Goal: Navigation & Orientation: Find specific page/section

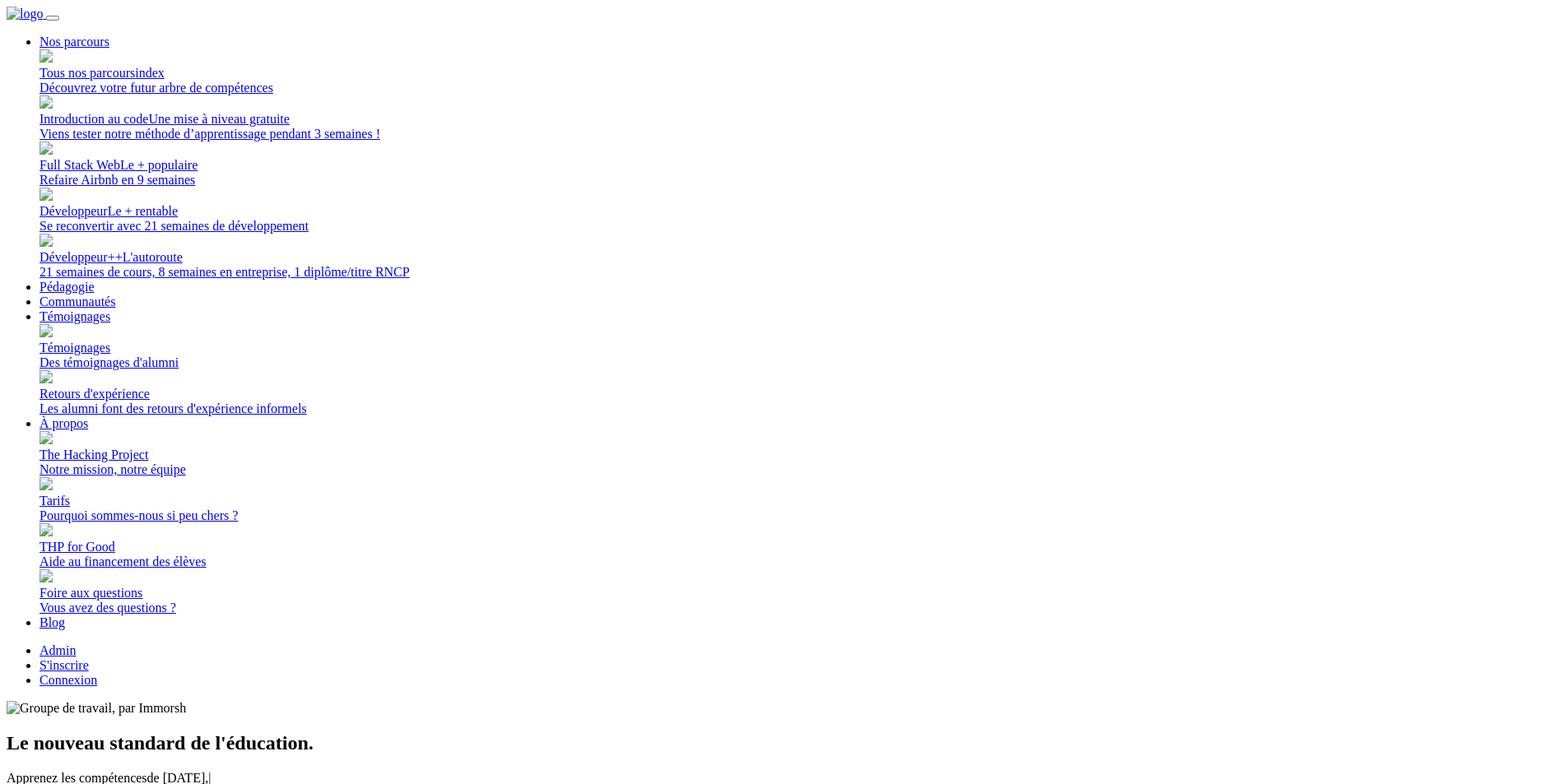
drag, startPoint x: 1171, startPoint y: 31, endPoint x: 1142, endPoint y: 42, distance: 31.0
click at [97, 673] on link "Connexion" at bounding box center [68, 680] width 58 height 14
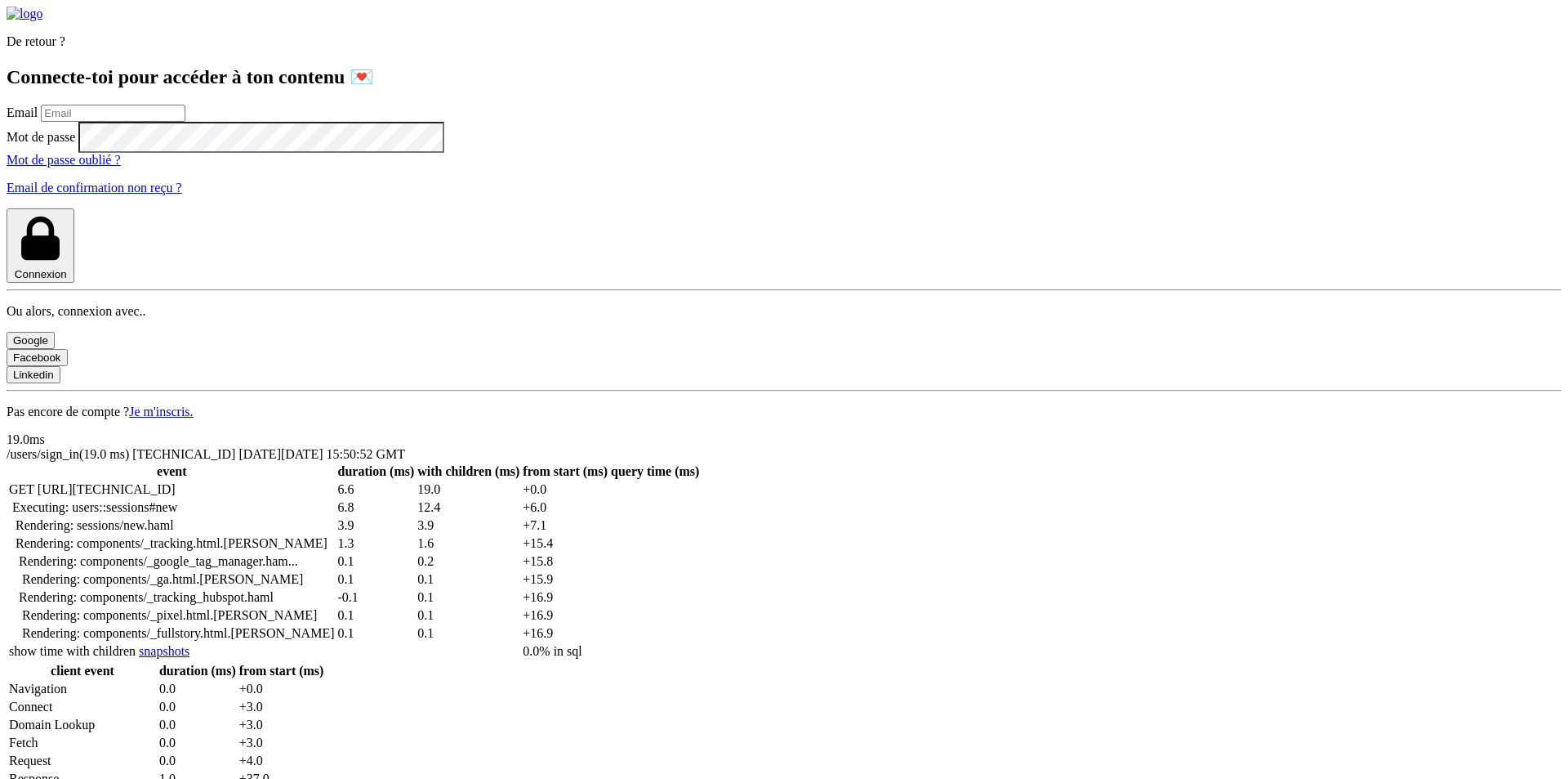
drag, startPoint x: 277, startPoint y: 318, endPoint x: 275, endPoint y: 326, distance: 8.2
click at [185, 122] on input "email" at bounding box center [113, 113] width 144 height 17
type input "lilian@thehackingproject.org"
click at [304, 282] on form "Email lilian@thehackingproject.org Mot de passe Mot de passe oublié ? Email de …" at bounding box center [784, 194] width 1556 height 179
click at [7, 208] on button "Connexion" at bounding box center [41, 246] width 68 height 75
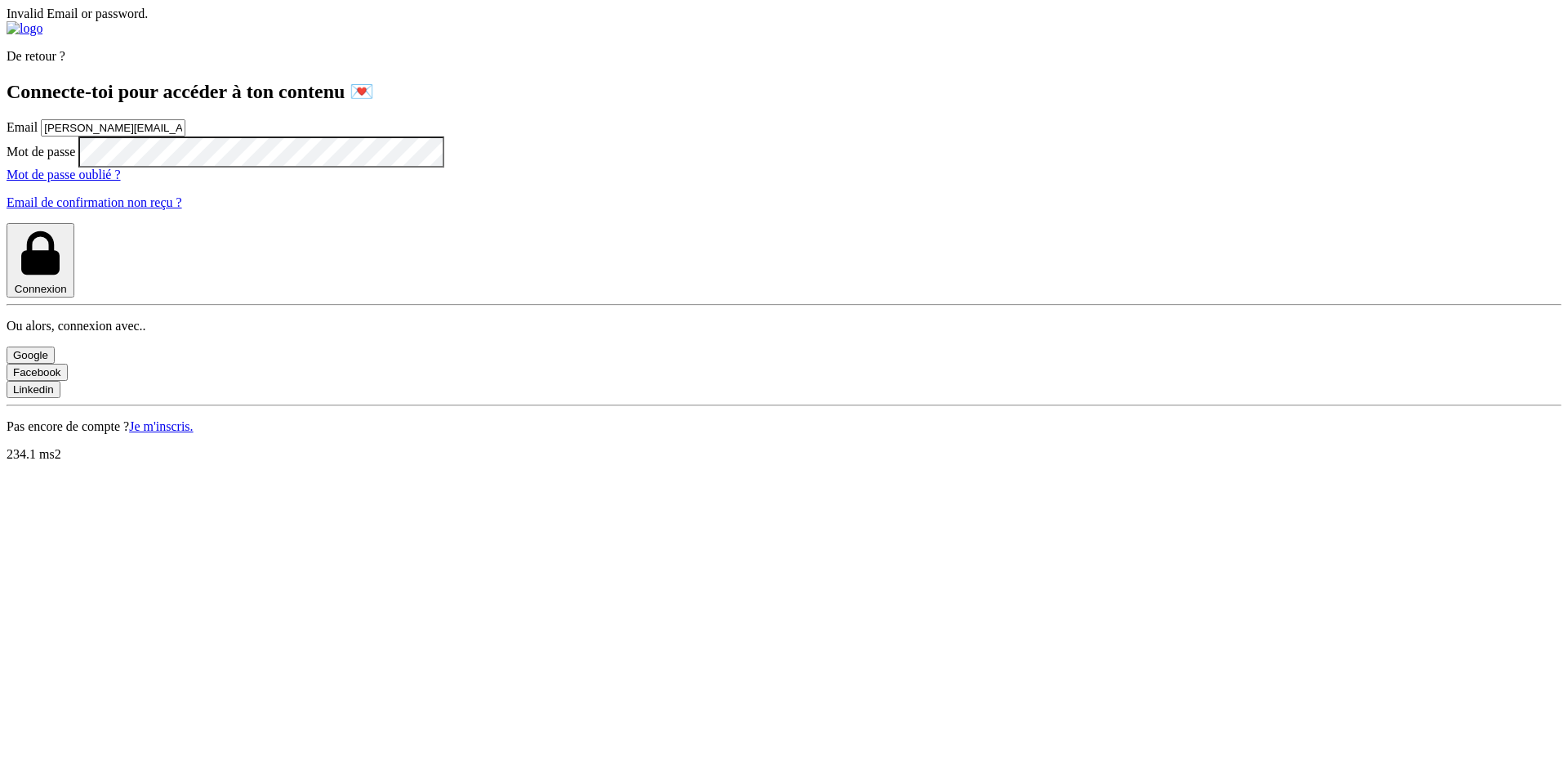
drag, startPoint x: 400, startPoint y: 324, endPoint x: 199, endPoint y: 326, distance: 201.0
click at [202, 326] on div "De retour ? Connecte-toi pour accéder à ton contenu 💌 Email lilian@thehackingpr…" at bounding box center [784, 228] width 1556 height 413
type input "lilian.h.l.muller@gmail.com"
click at [7, 223] on button "Connexion" at bounding box center [41, 261] width 68 height 75
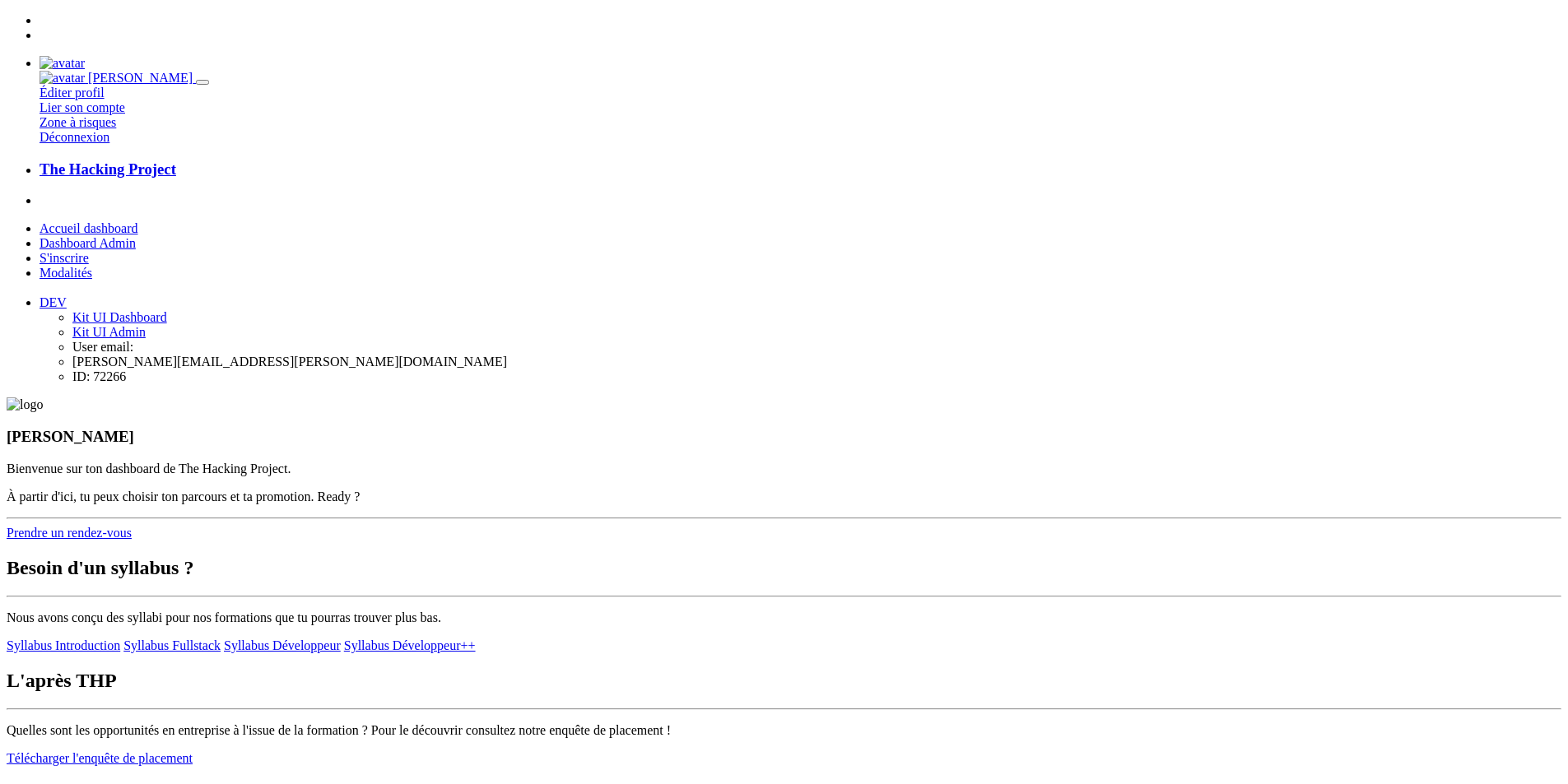
click at [84, 56] on img at bounding box center [62, 64] width 45 height 15
click at [110, 144] on link "Déconnexion" at bounding box center [74, 136] width 70 height 14
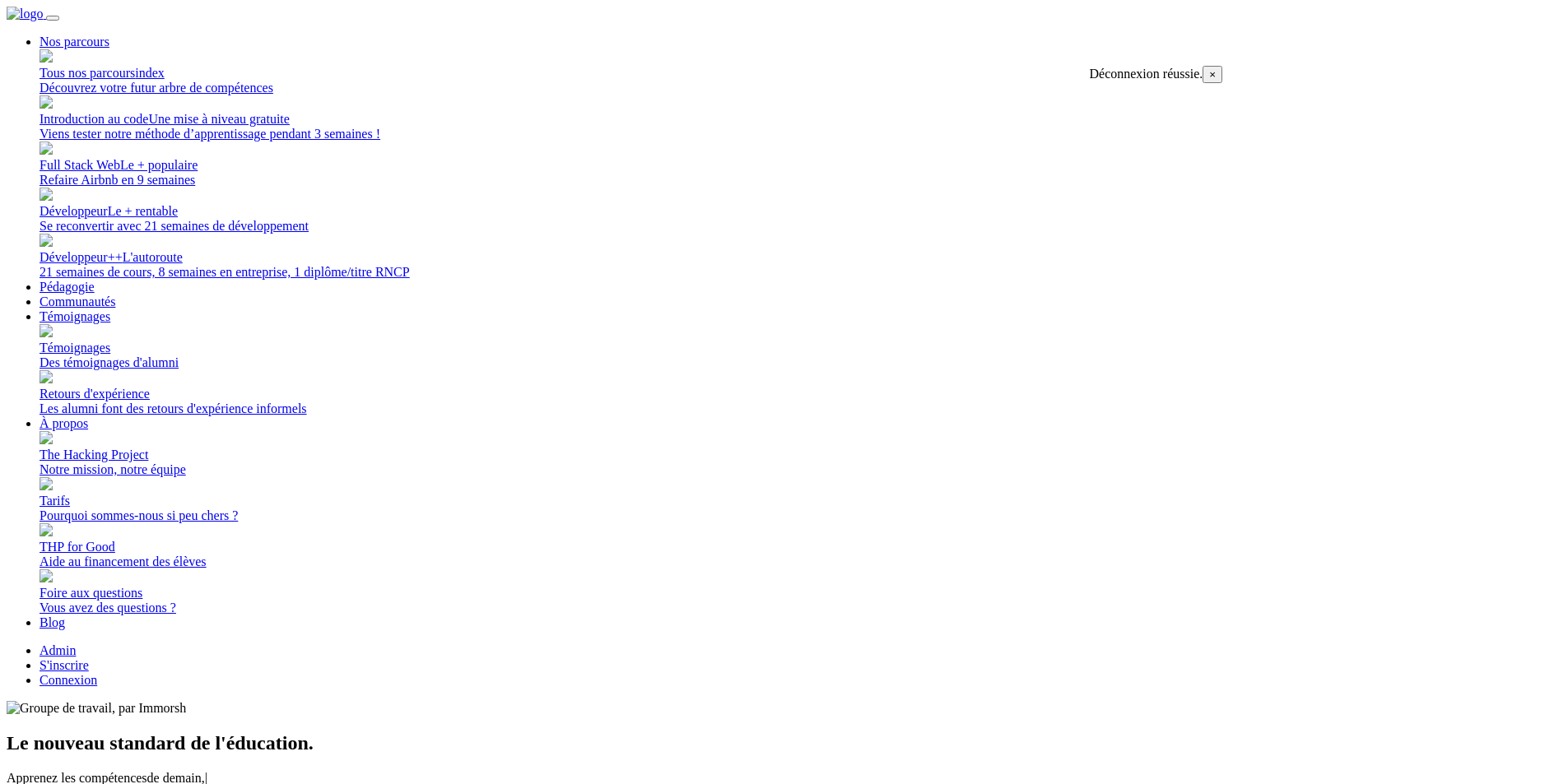
click at [97, 673] on link "Connexion" at bounding box center [68, 680] width 58 height 14
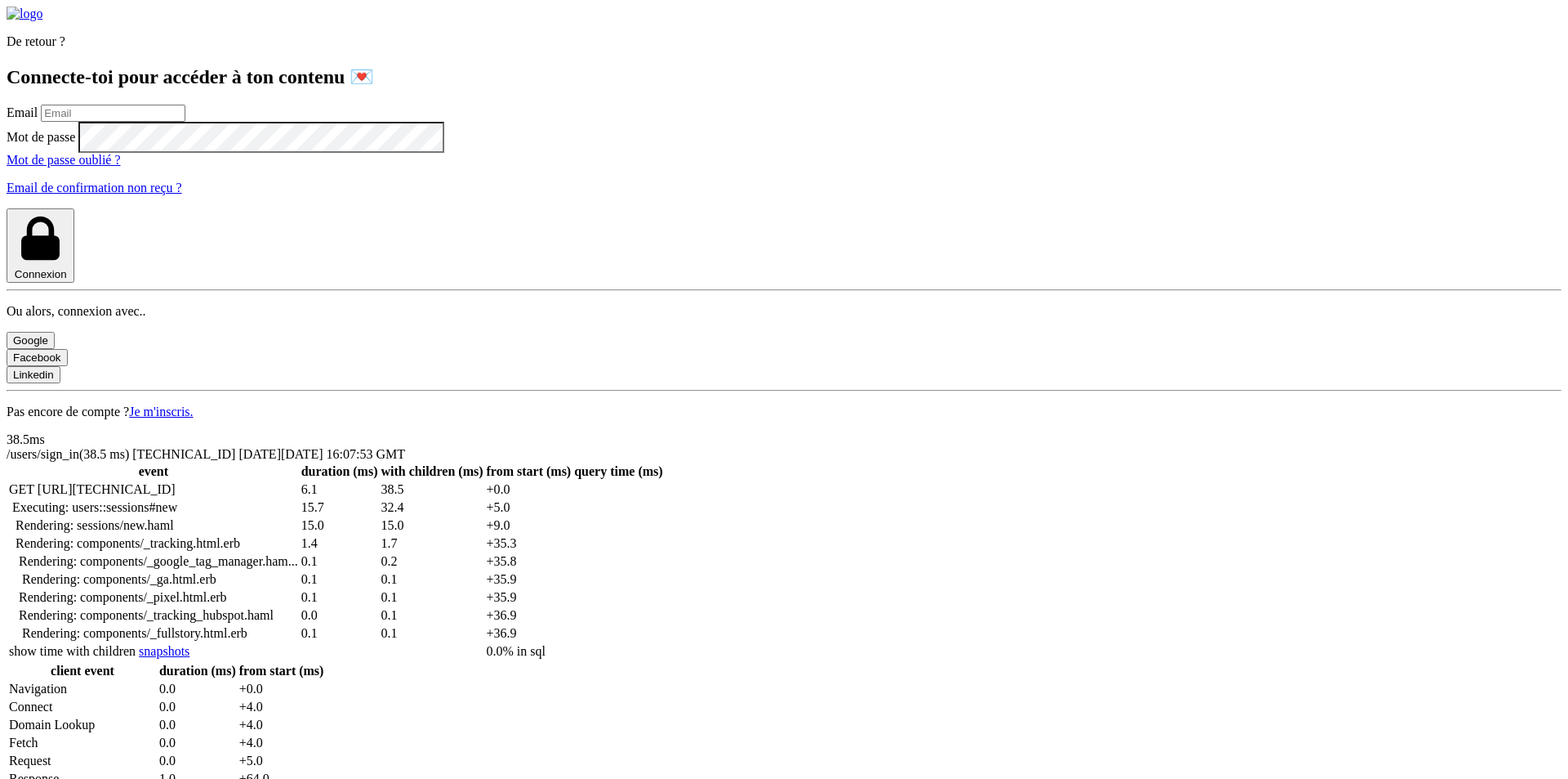
click at [185, 122] on input "email" at bounding box center [113, 113] width 144 height 17
type input "[PERSON_NAME][EMAIL_ADDRESS][PERSON_NAME][DOMAIN_NAME]"
click at [7, 208] on button "Connexion" at bounding box center [41, 246] width 68 height 75
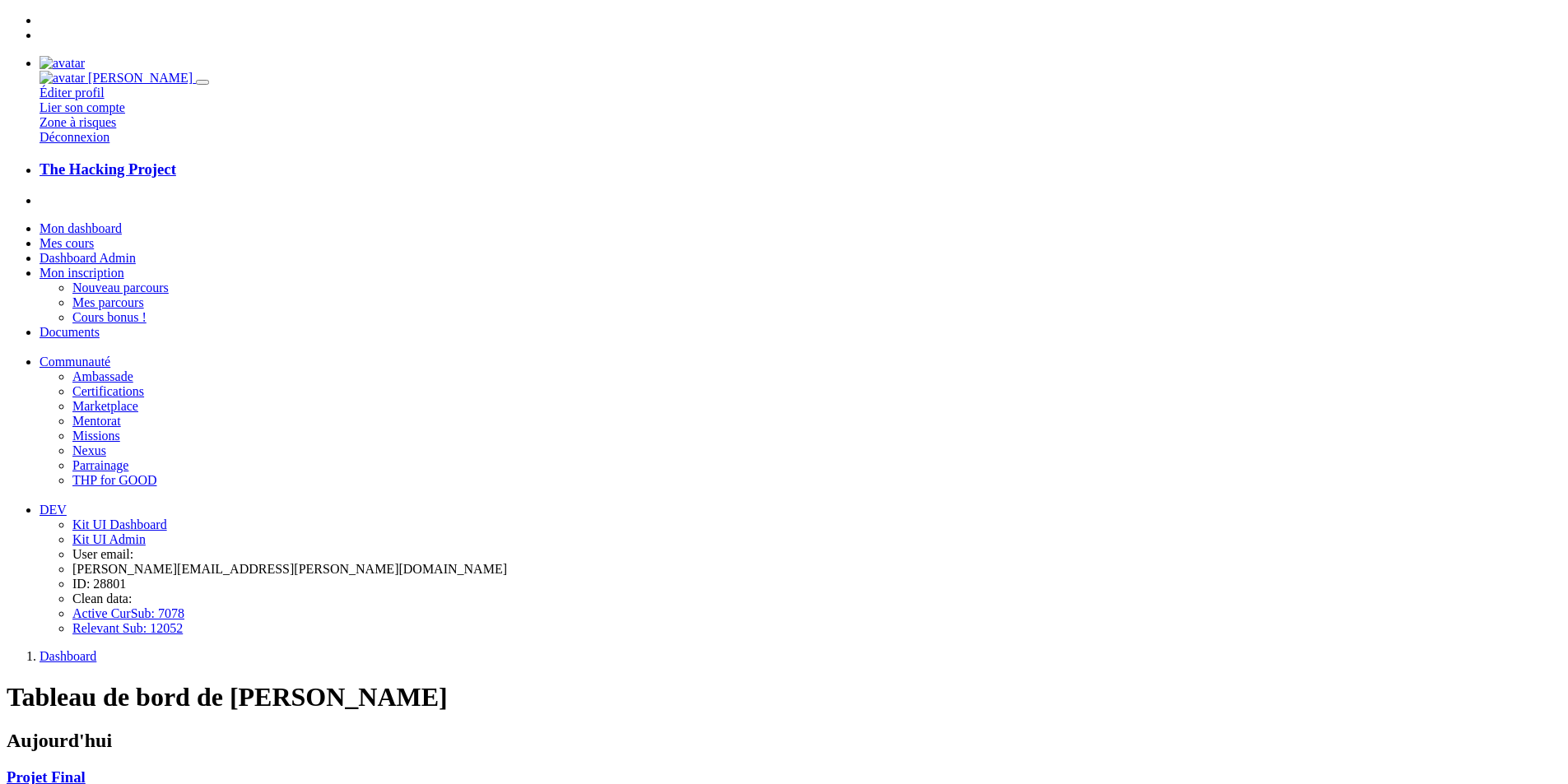
click at [110, 360] on span "Communauté" at bounding box center [74, 361] width 71 height 14
click at [110, 354] on link "Communauté" at bounding box center [74, 361] width 71 height 14
click at [122, 398] on span "Certifications" at bounding box center [109, 391] width 72 height 14
click at [84, 362] on span "Communauté" at bounding box center [74, 361] width 71 height 14
click at [110, 339] on link "Communauté" at bounding box center [74, 346] width 71 height 14
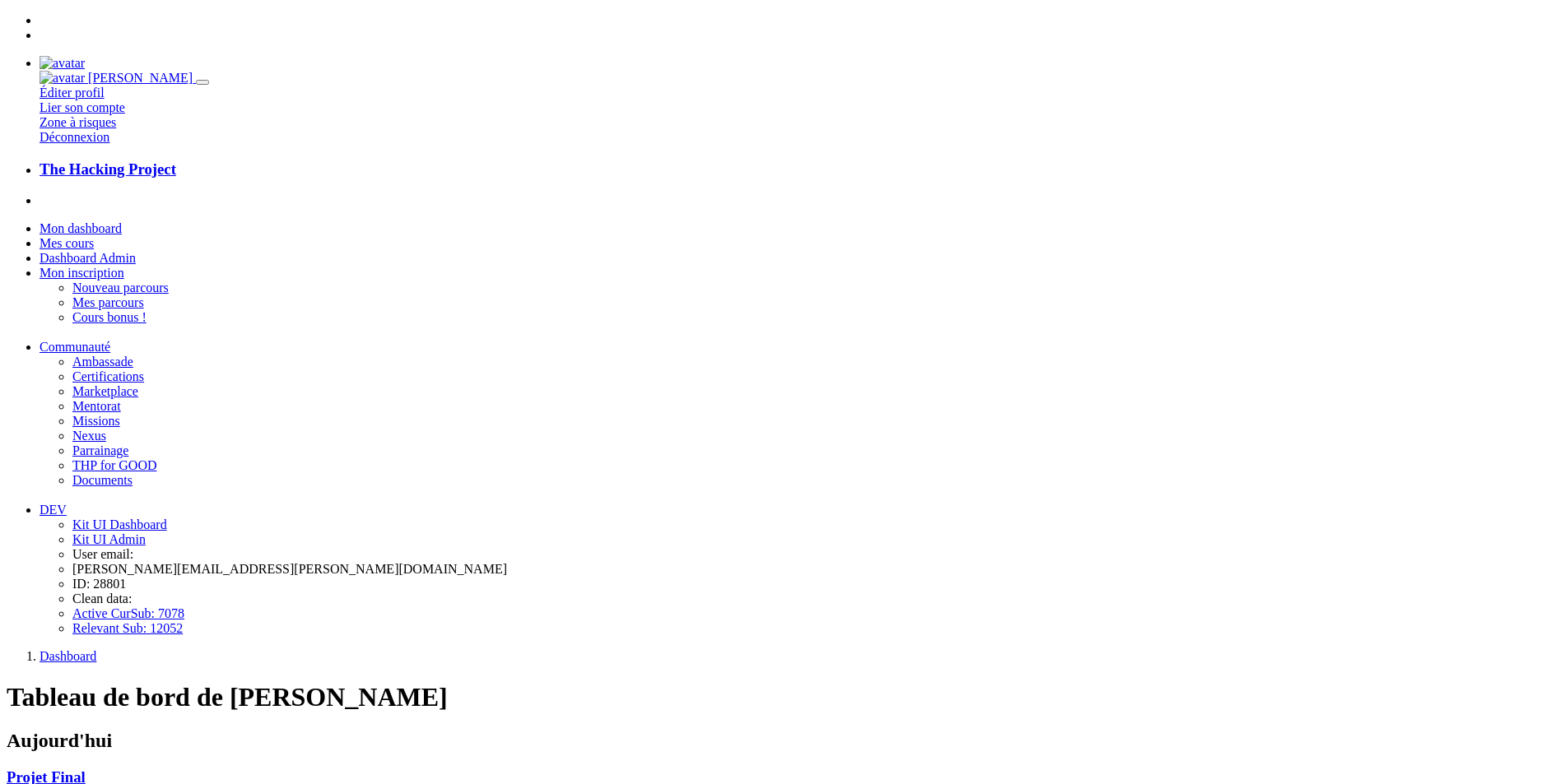
click at [110, 339] on span "Communauté" at bounding box center [74, 346] width 71 height 14
click at [84, 56] on img at bounding box center [62, 64] width 45 height 15
click at [100, 339] on span "Communauté" at bounding box center [74, 346] width 71 height 14
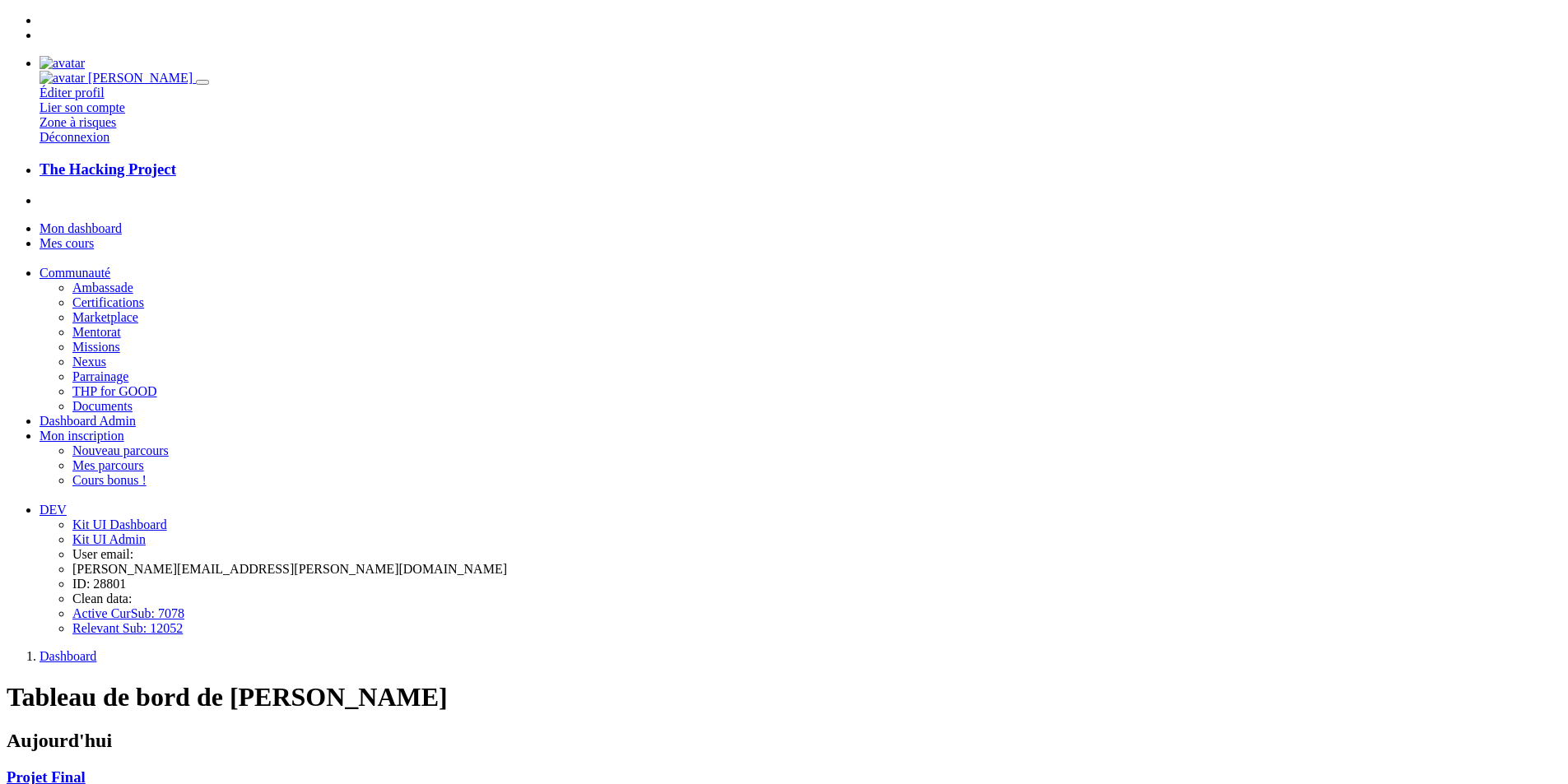
click at [110, 266] on link "Communauté" at bounding box center [74, 272] width 71 height 14
click at [110, 266] on span "Communauté" at bounding box center [74, 272] width 71 height 14
click at [120, 339] on span "Mentorat" at bounding box center [97, 332] width 49 height 14
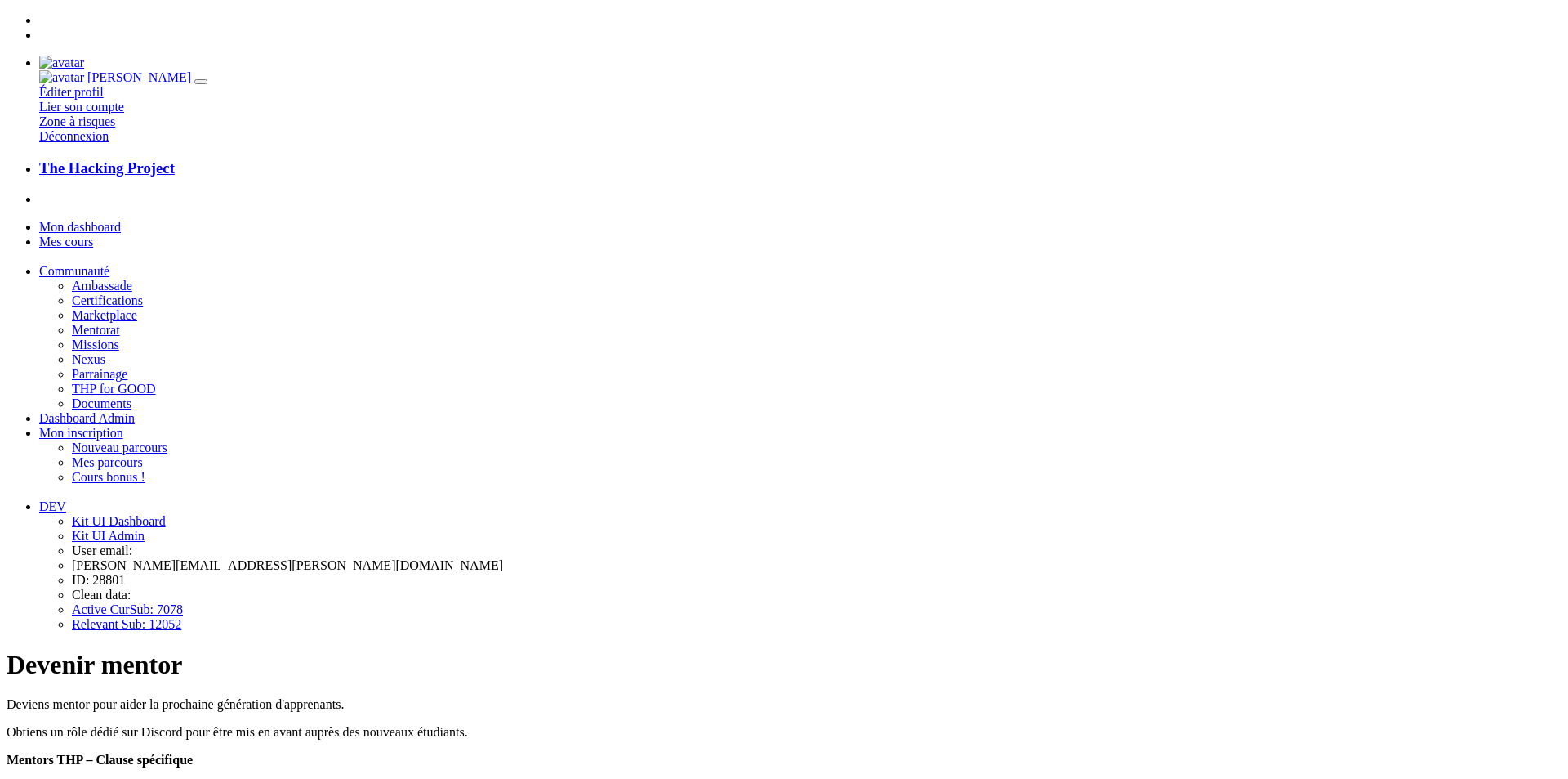
click at [110, 264] on span "Communauté" at bounding box center [74, 271] width 71 height 14
click at [110, 264] on link "Communauté" at bounding box center [74, 271] width 71 height 14
click at [119, 351] on span "Missions" at bounding box center [95, 344] width 47 height 14
click at [120, 336] on link "Mentorat" at bounding box center [96, 330] width 48 height 14
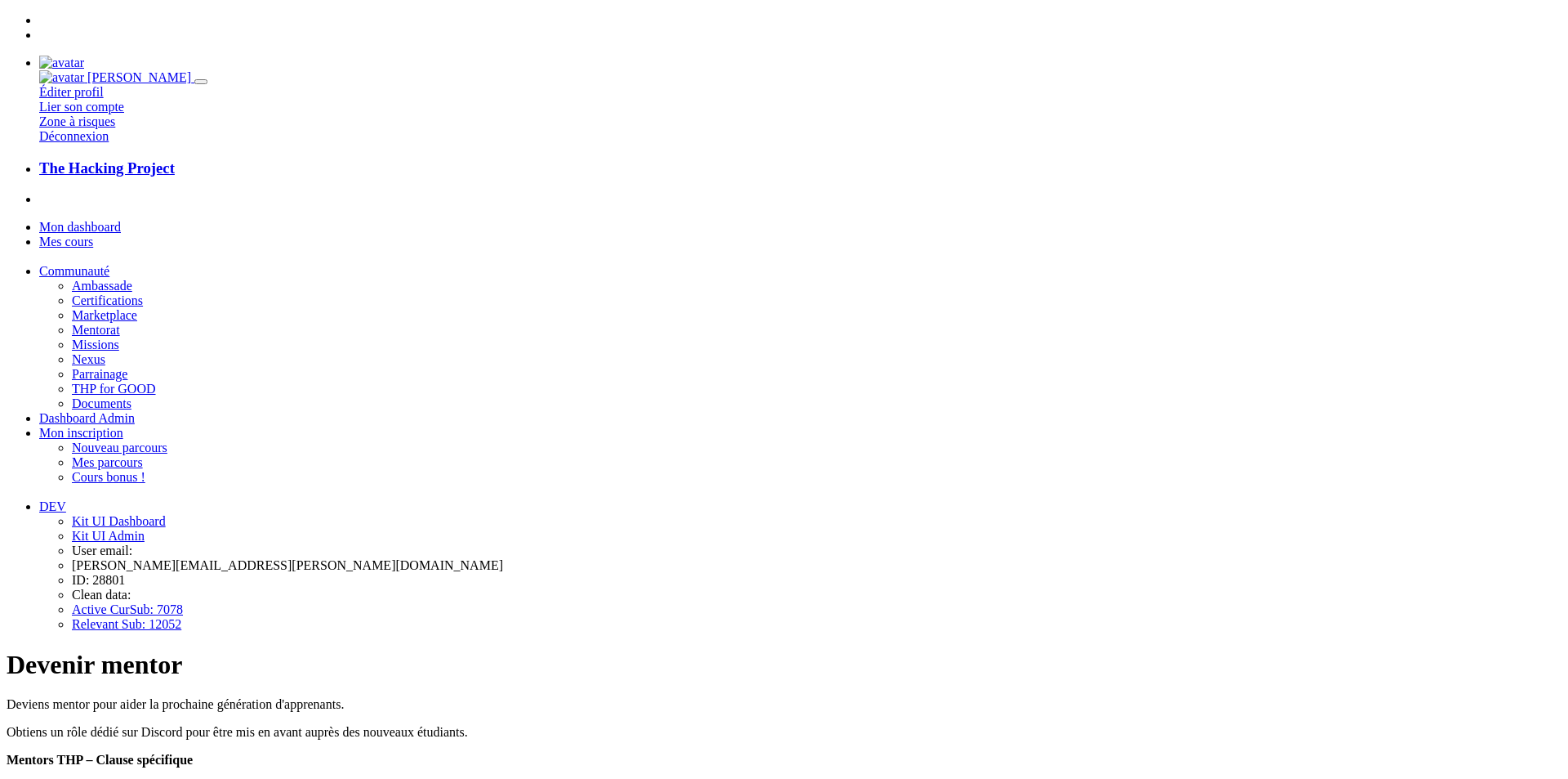
click at [110, 264] on link "Communauté" at bounding box center [74, 271] width 71 height 14
click at [116, 293] on span "Certifications" at bounding box center [108, 300] width 71 height 14
click at [123, 279] on span "Ambassade" at bounding box center [102, 286] width 61 height 14
click at [60, 159] on link "The Hacking Project" at bounding box center [800, 169] width 1522 height 18
click at [110, 264] on link "Communauté" at bounding box center [74, 271] width 71 height 14
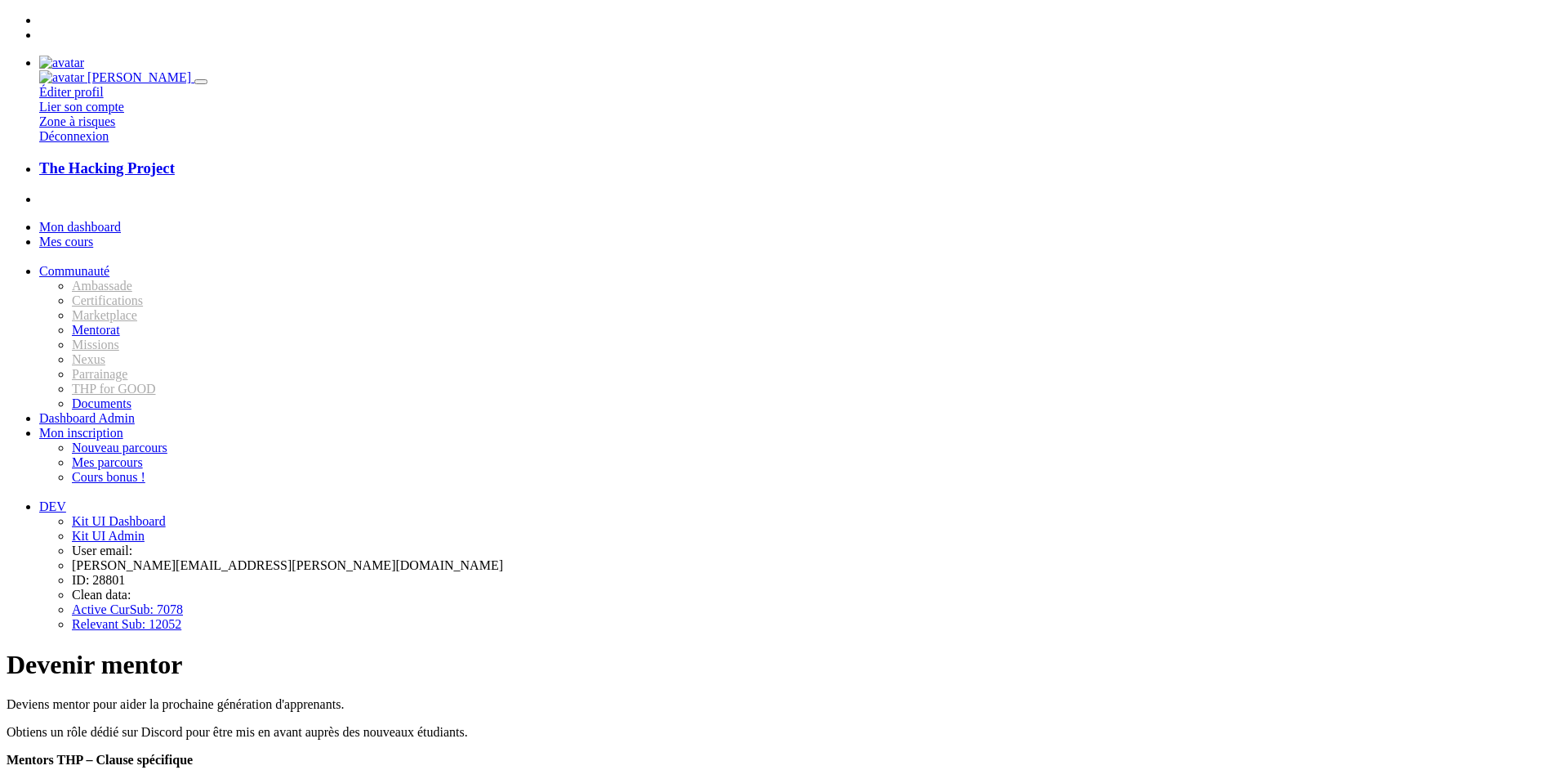
click at [110, 264] on link "Communauté" at bounding box center [74, 271] width 71 height 14
click at [84, 56] on link at bounding box center [61, 62] width 45 height 14
click at [109, 143] on link "Déconnexion" at bounding box center [74, 135] width 70 height 14
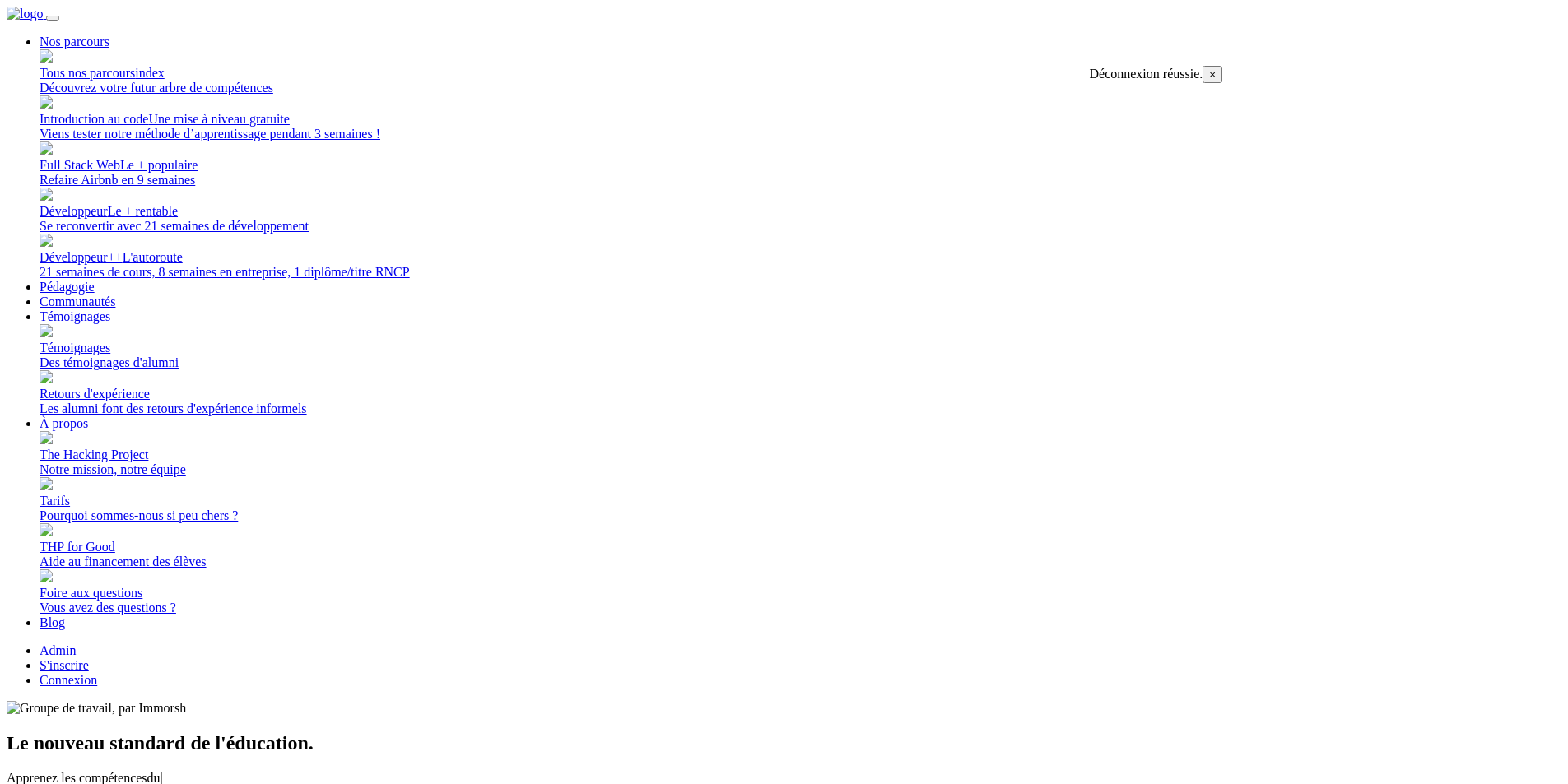
click at [97, 673] on link "Connexion" at bounding box center [68, 680] width 58 height 14
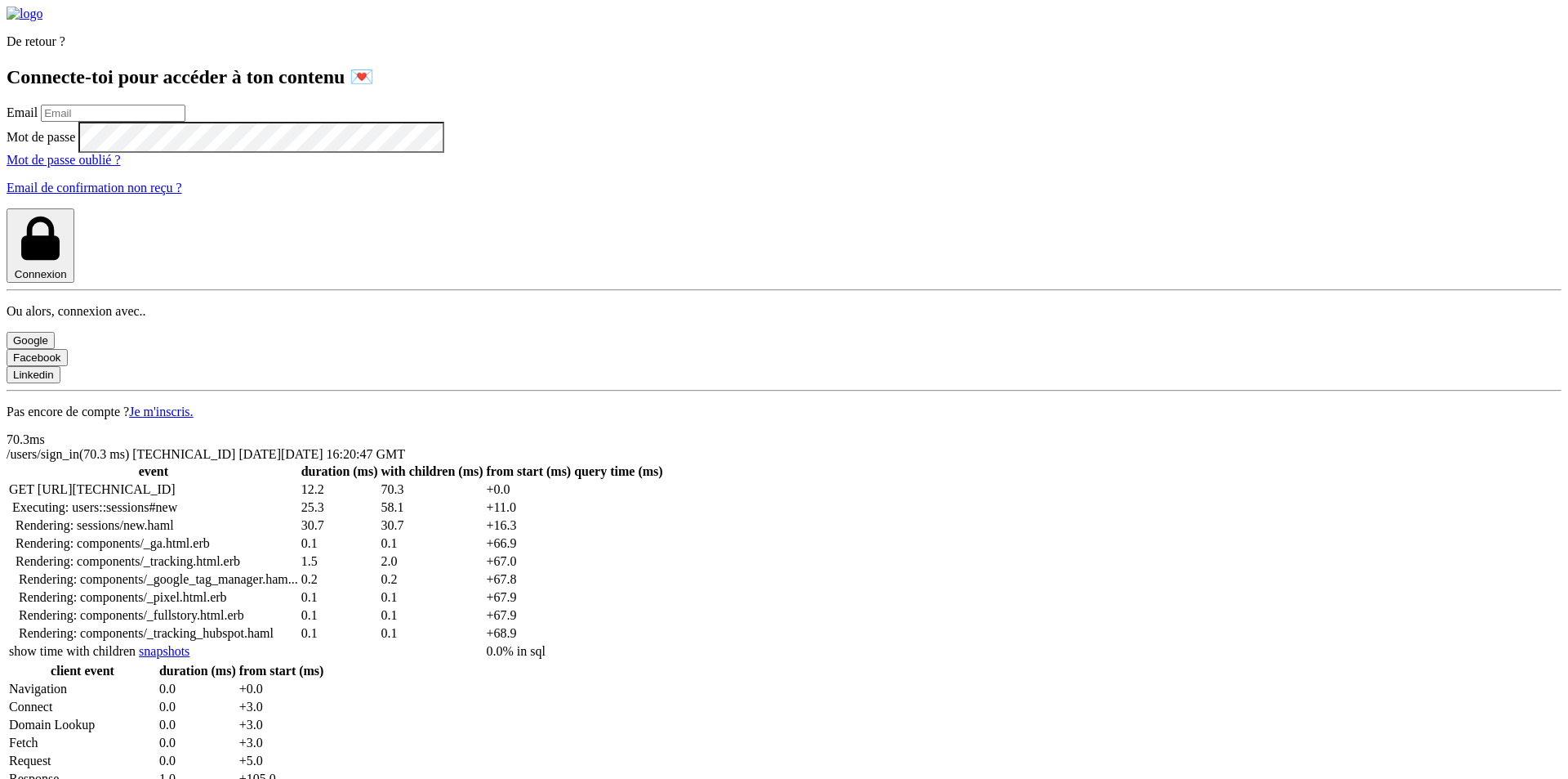
click at [185, 122] on input "email" at bounding box center [113, 113] width 144 height 17
drag, startPoint x: 428, startPoint y: 321, endPoint x: 210, endPoint y: 319, distance: 218.0
click at [185, 122] on input "[PERSON_NAME][EMAIL_ADDRESS][DOMAIN_NAME]" at bounding box center [113, 113] width 144 height 17
type input "[PERSON_NAME][EMAIL_ADDRESS][PERSON_NAME][DOMAIN_NAME]"
click at [7, 208] on button "Connexion" at bounding box center [41, 246] width 68 height 75
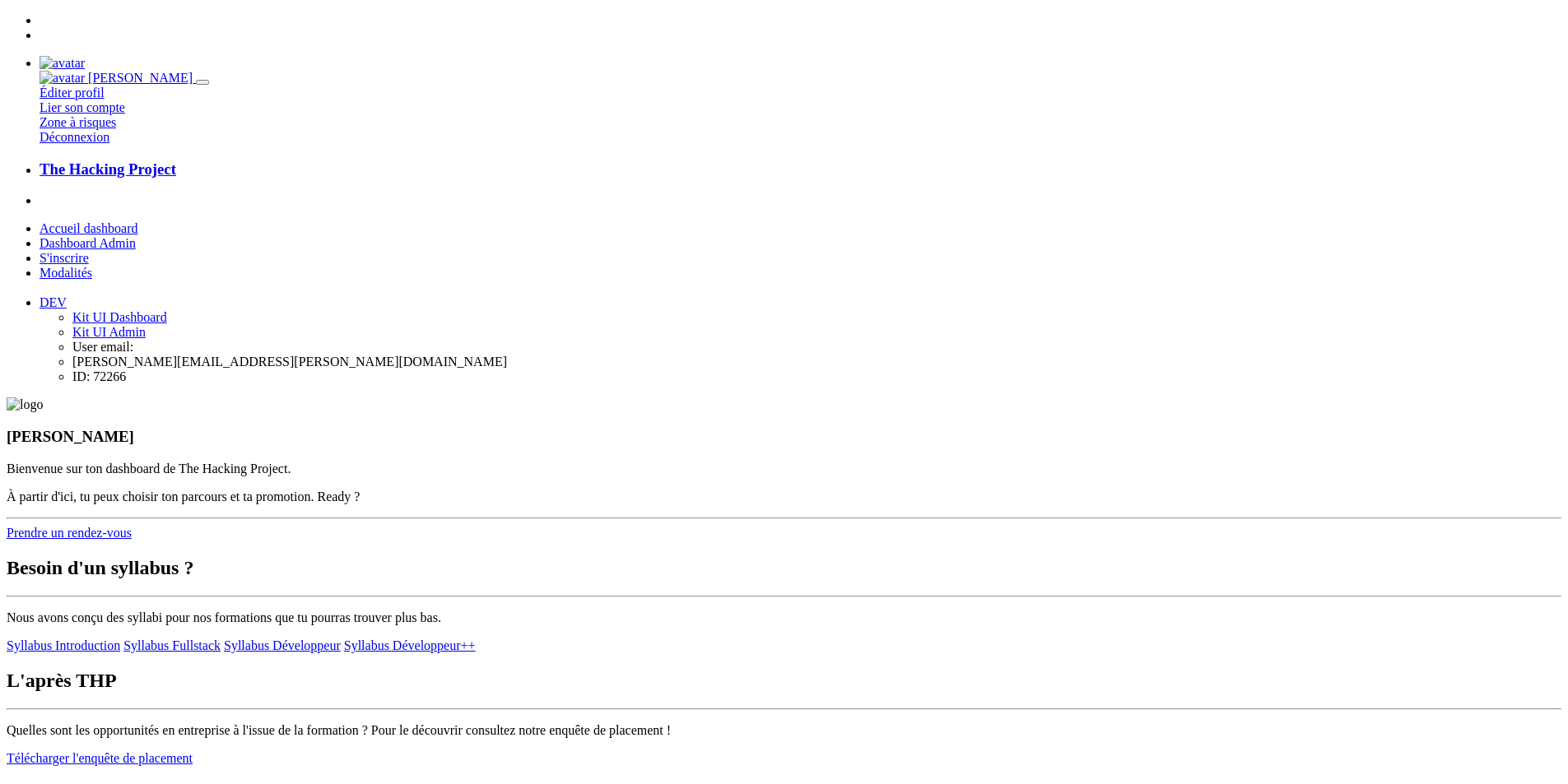
click at [89, 251] on link "S'inscrire" at bounding box center [64, 257] width 49 height 14
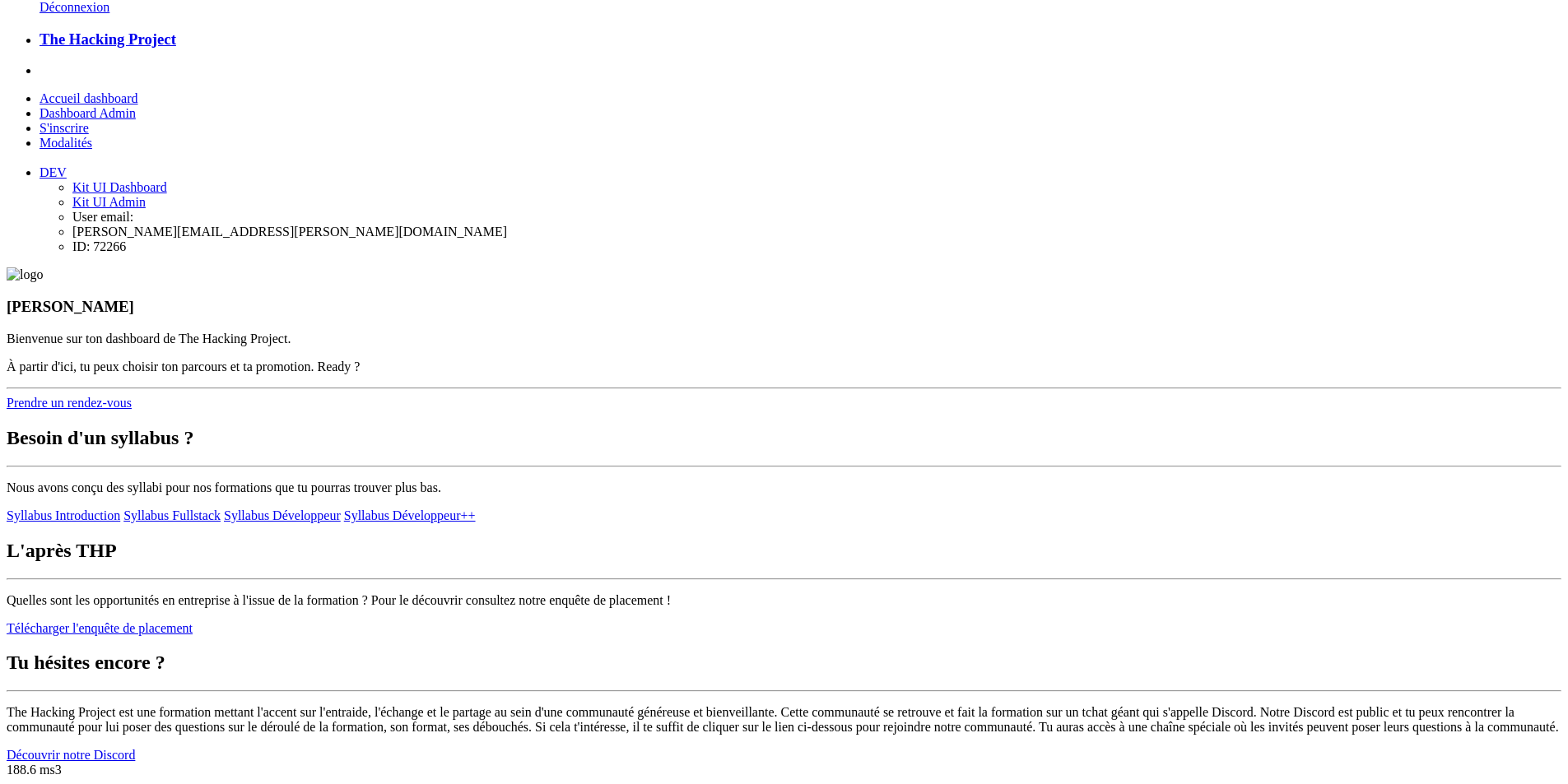
scroll to position [628, 0]
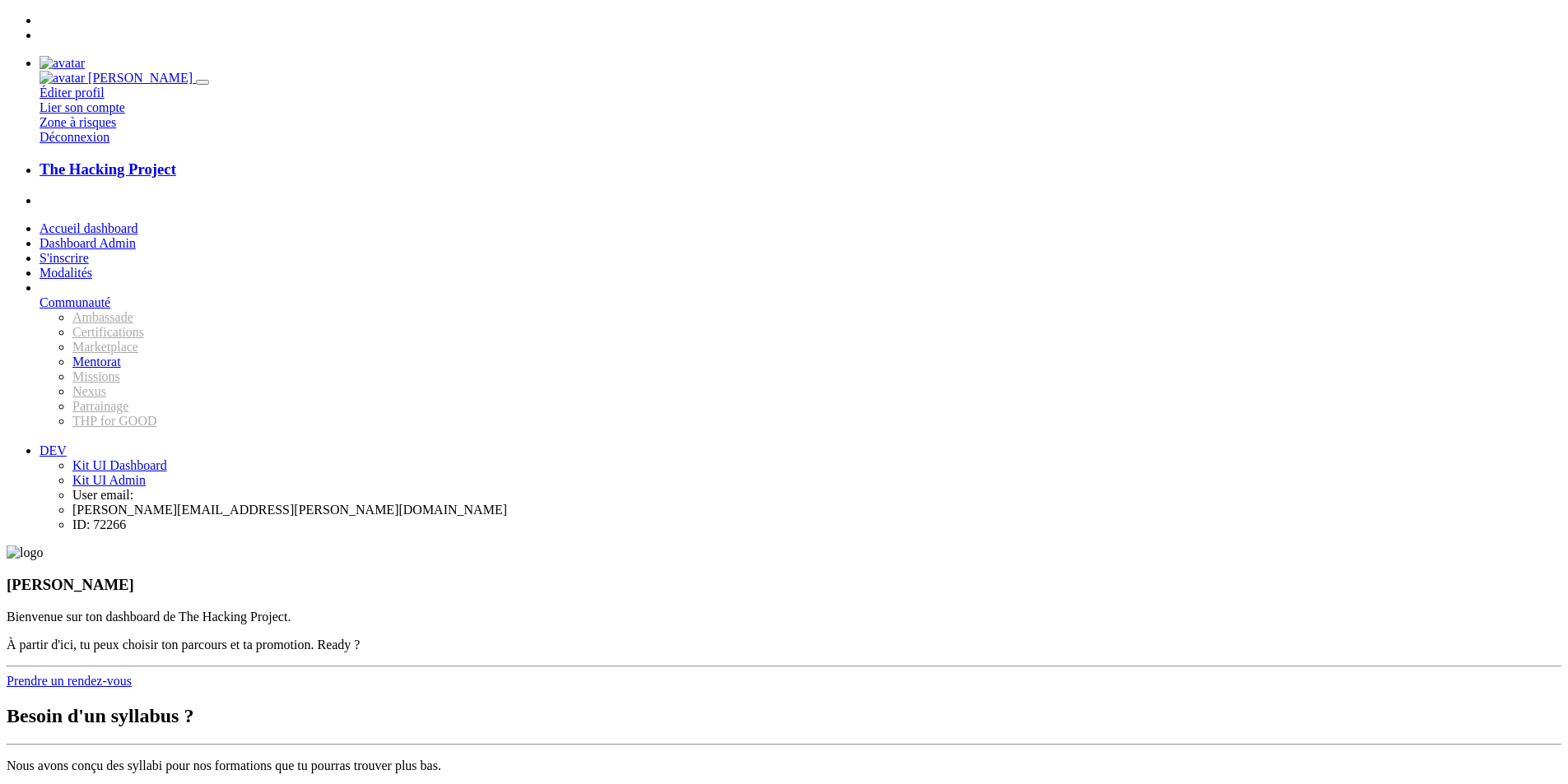
scroll to position [628, 0]
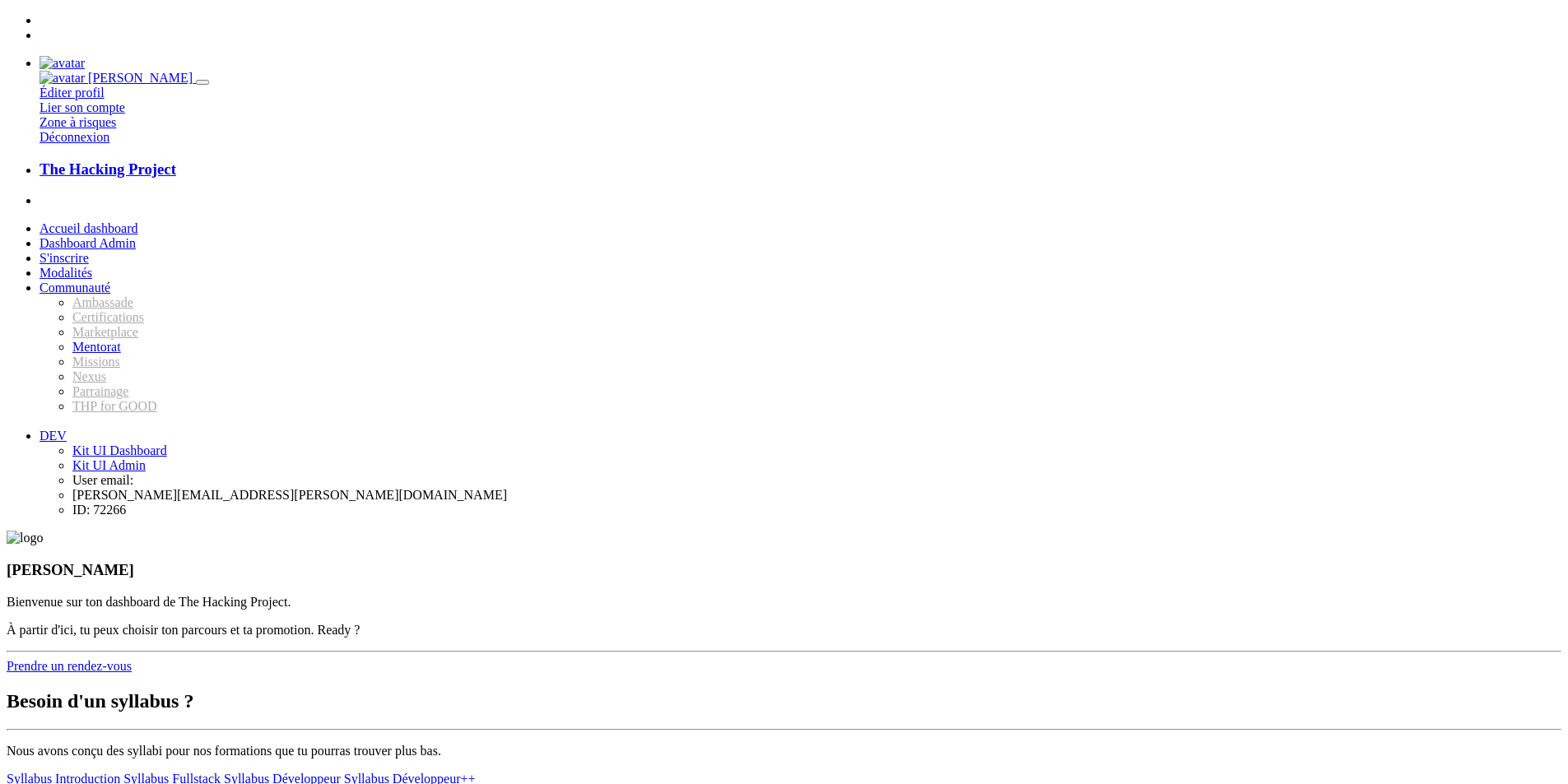
scroll to position [628, 0]
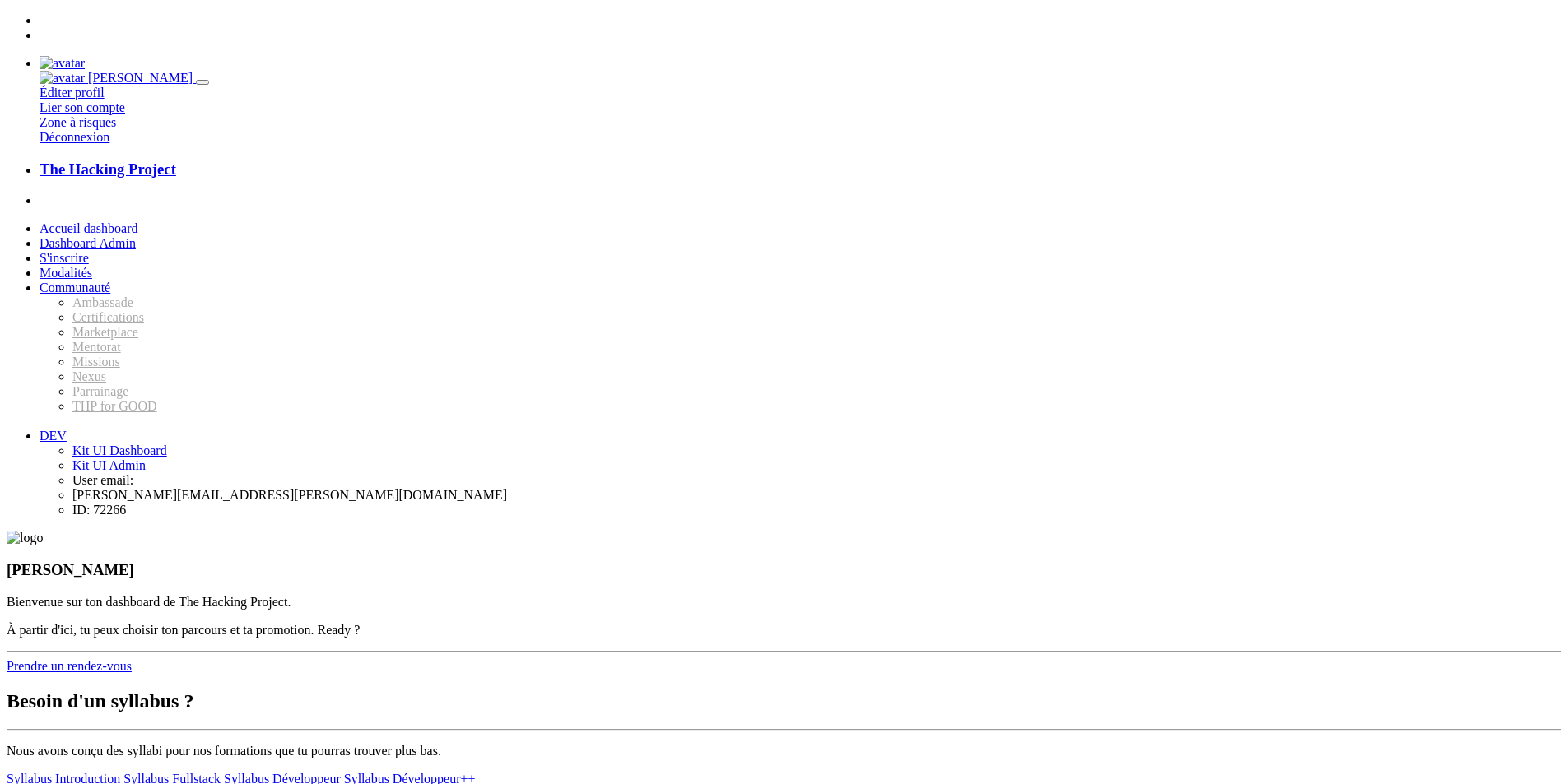
scroll to position [628, 0]
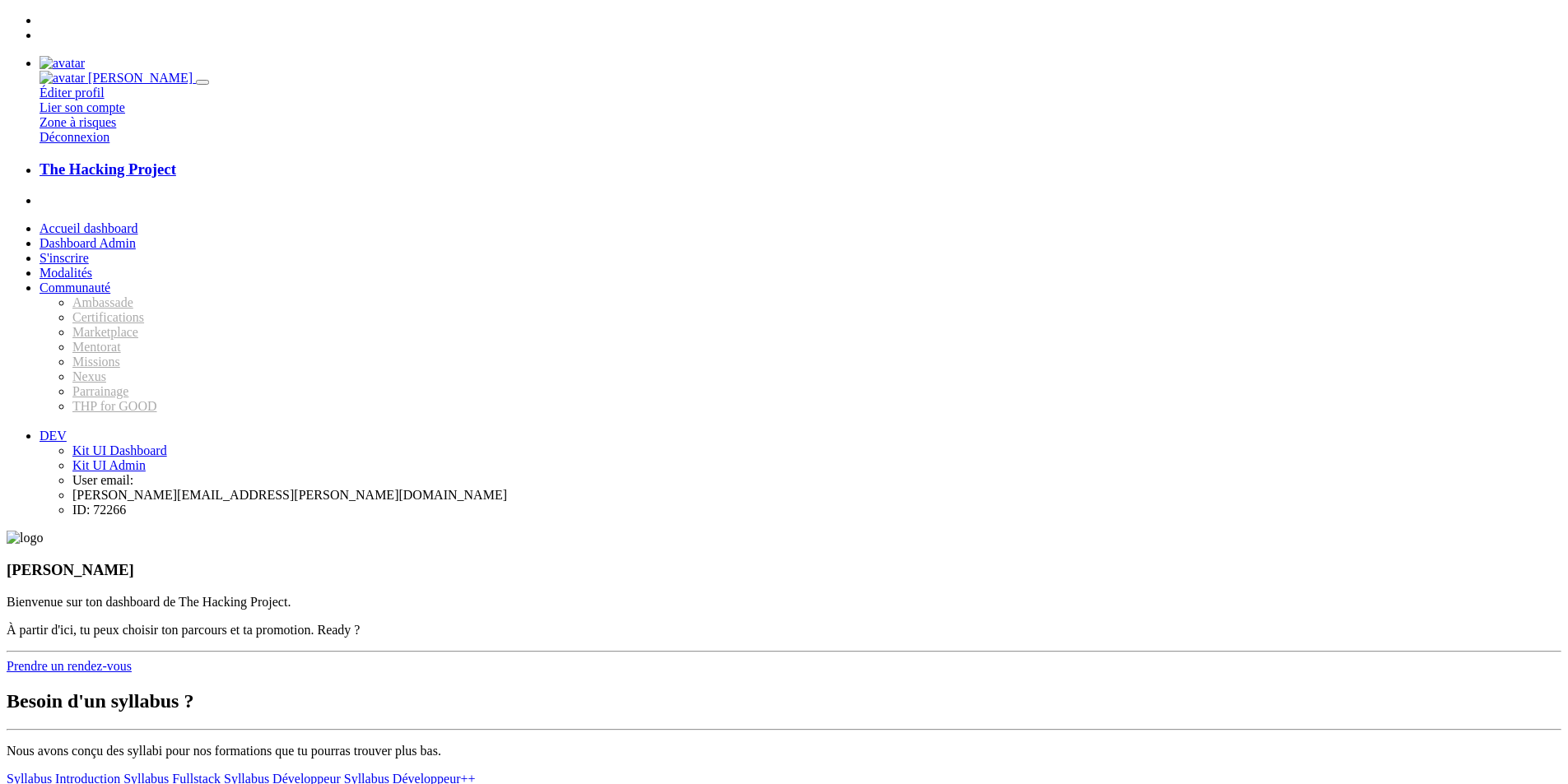
scroll to position [628, 0]
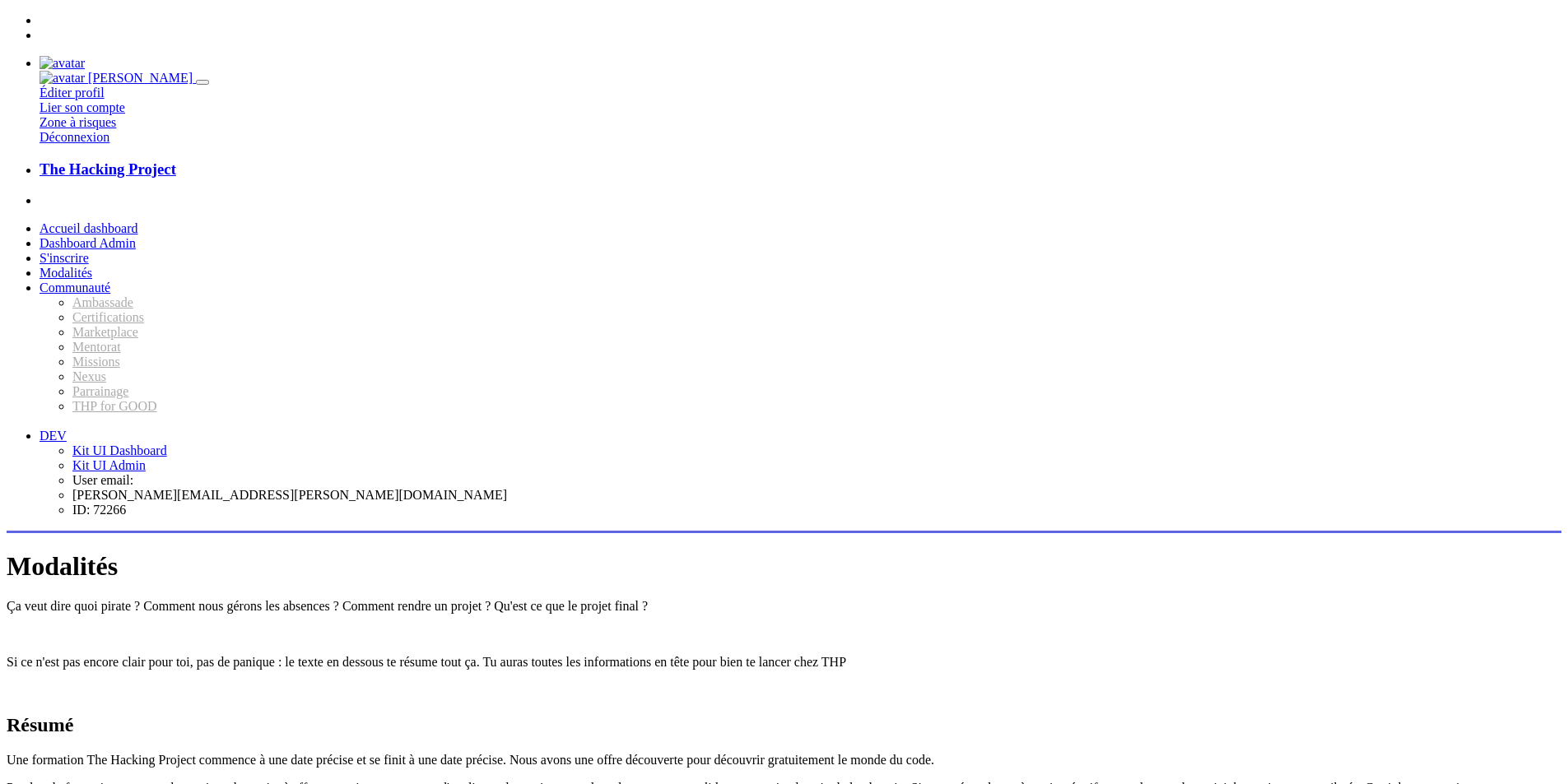
click at [89, 251] on link "S'inscrire" at bounding box center [64, 257] width 49 height 14
click at [110, 294] on span "Communauté" at bounding box center [74, 288] width 71 height 14
click at [110, 292] on span "Communauté" at bounding box center [74, 288] width 71 height 14
click at [67, 442] on link "DEV" at bounding box center [53, 435] width 27 height 14
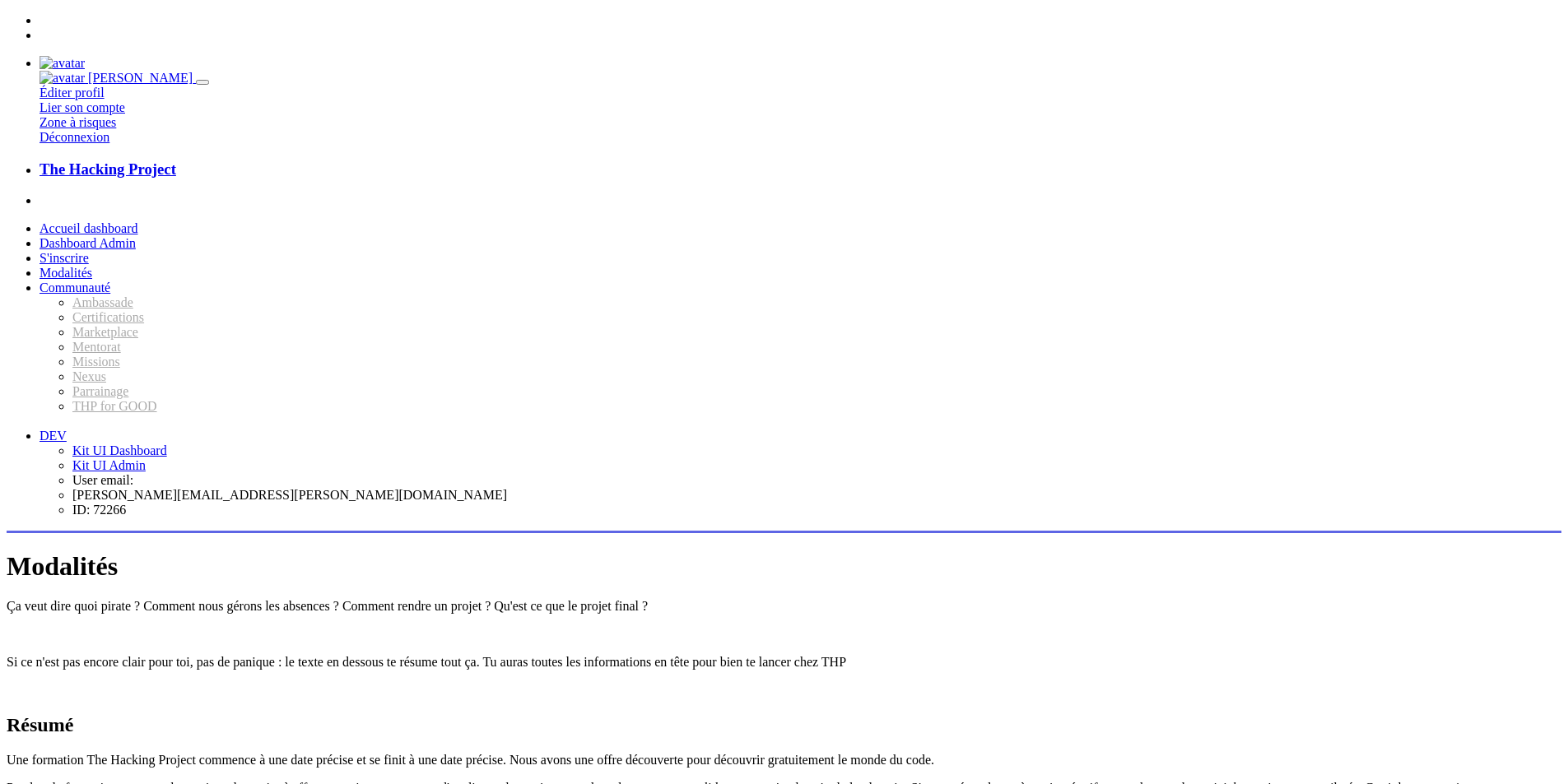
click at [67, 429] on link "DEV" at bounding box center [53, 435] width 27 height 14
click at [110, 292] on span "Communauté" at bounding box center [74, 288] width 71 height 14
click at [110, 286] on link "Communauté" at bounding box center [74, 288] width 71 height 14
click at [110, 293] on span "Communauté" at bounding box center [74, 288] width 71 height 14
click at [110, 294] on span "Communauté" at bounding box center [74, 288] width 71 height 14
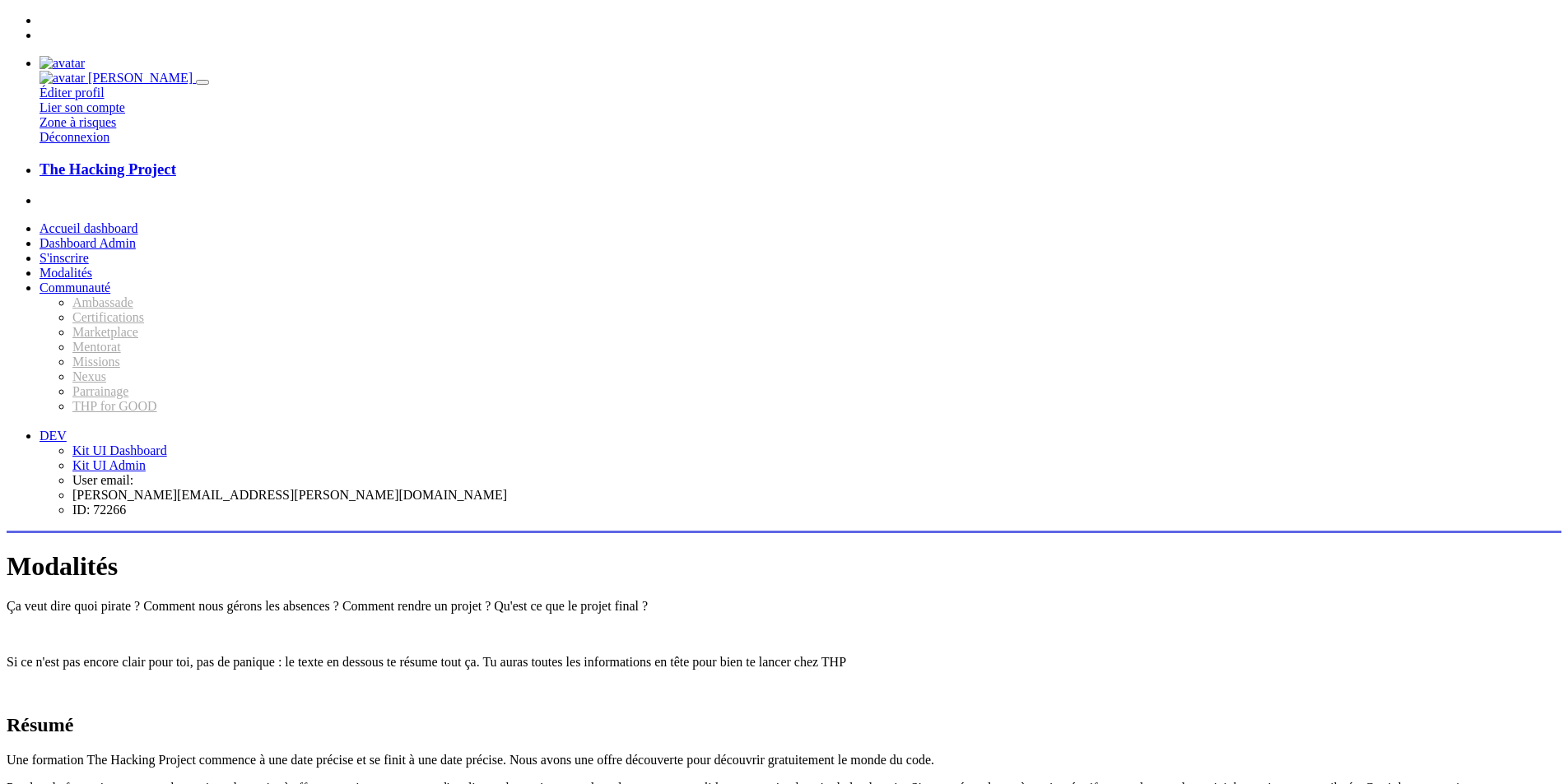
click at [110, 293] on span "Communauté" at bounding box center [74, 288] width 71 height 14
click at [110, 284] on link "Communauté" at bounding box center [74, 288] width 71 height 14
click at [110, 286] on link "Communauté" at bounding box center [74, 288] width 71 height 14
click at [84, 56] on img at bounding box center [62, 64] width 45 height 15
drag, startPoint x: 1440, startPoint y: 283, endPoint x: 1418, endPoint y: 283, distance: 22.0
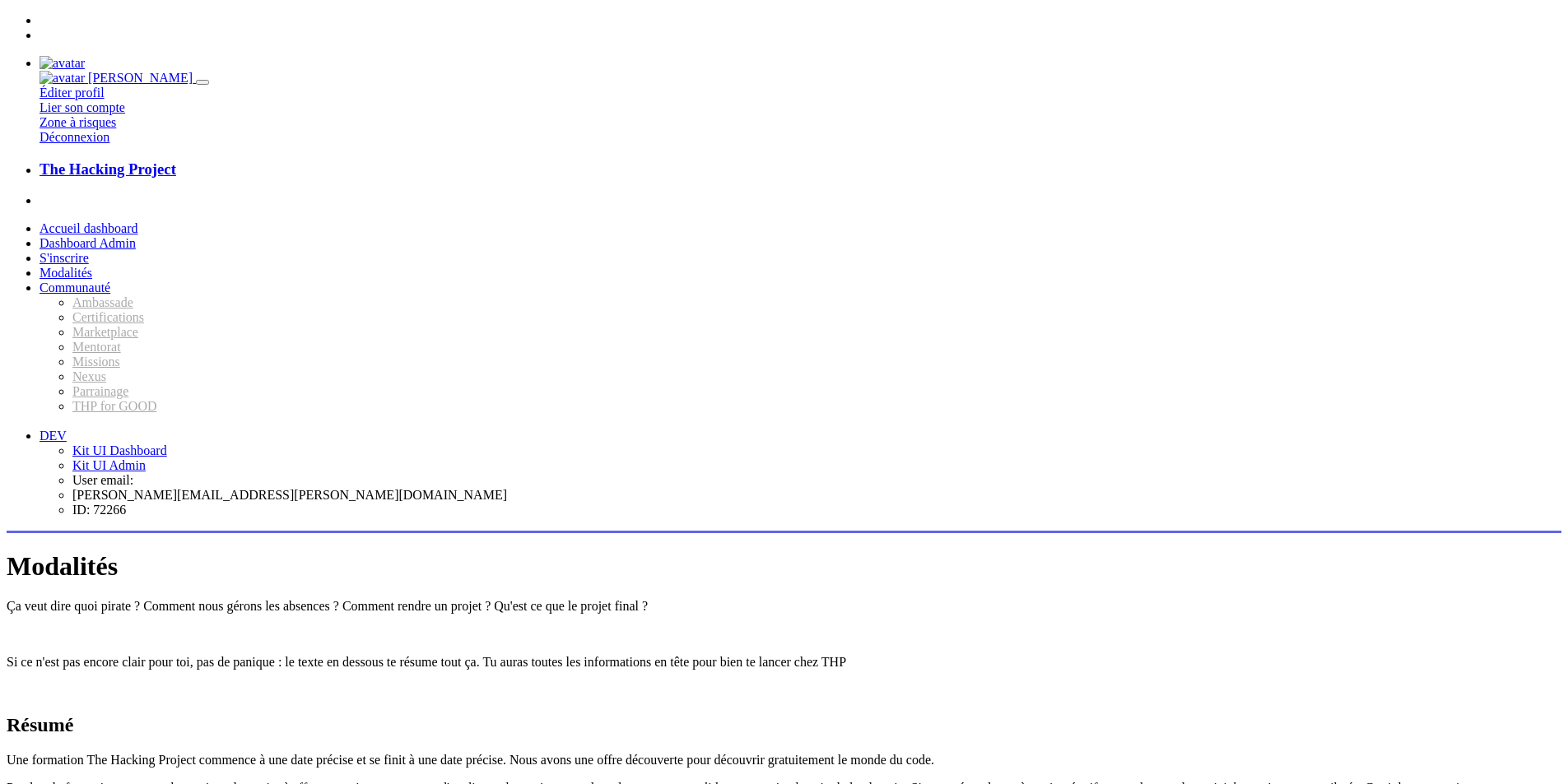
click at [110, 144] on link "Déconnexion" at bounding box center [74, 136] width 70 height 14
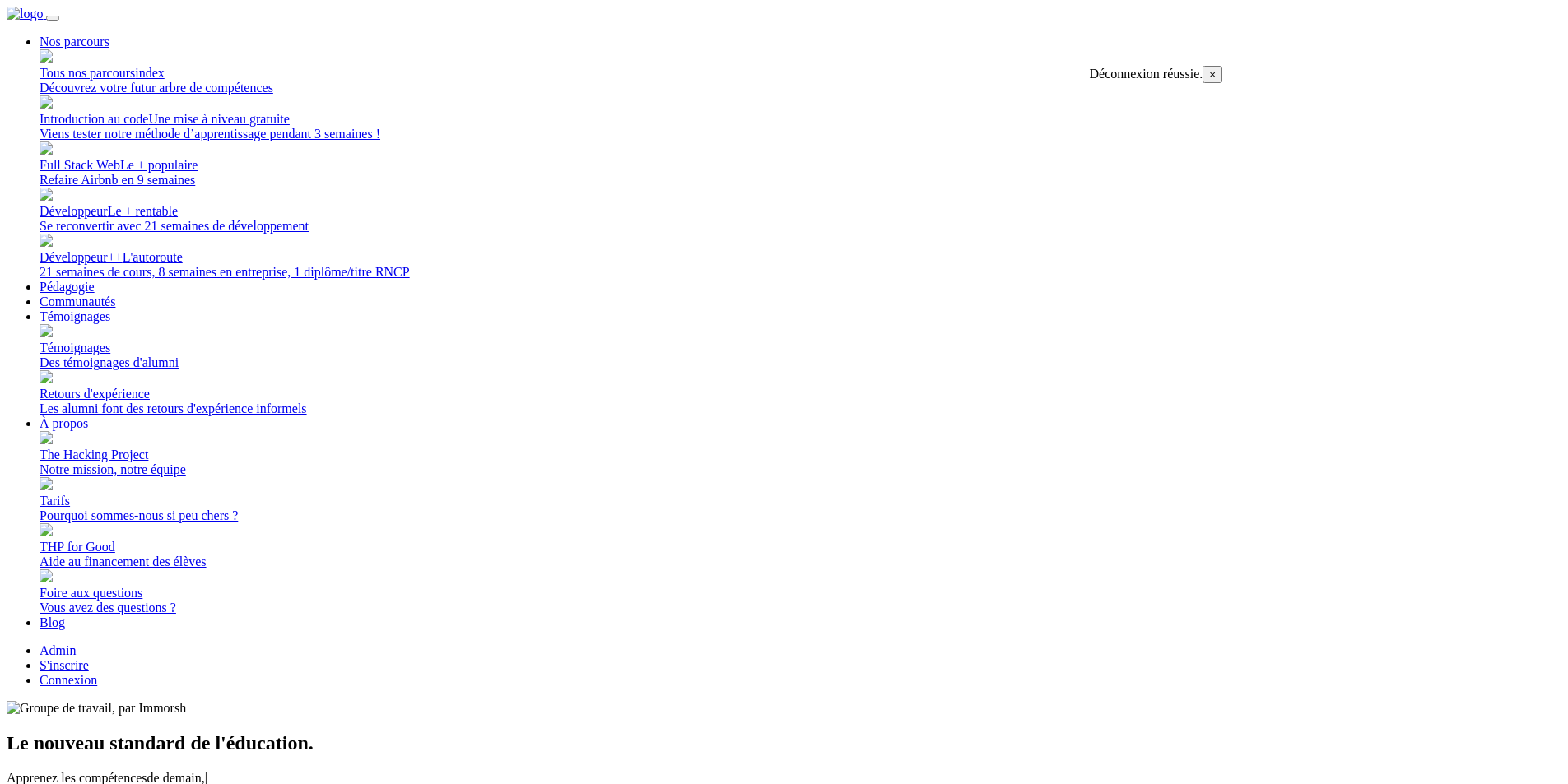
click at [97, 673] on link "Connexion" at bounding box center [68, 680] width 58 height 14
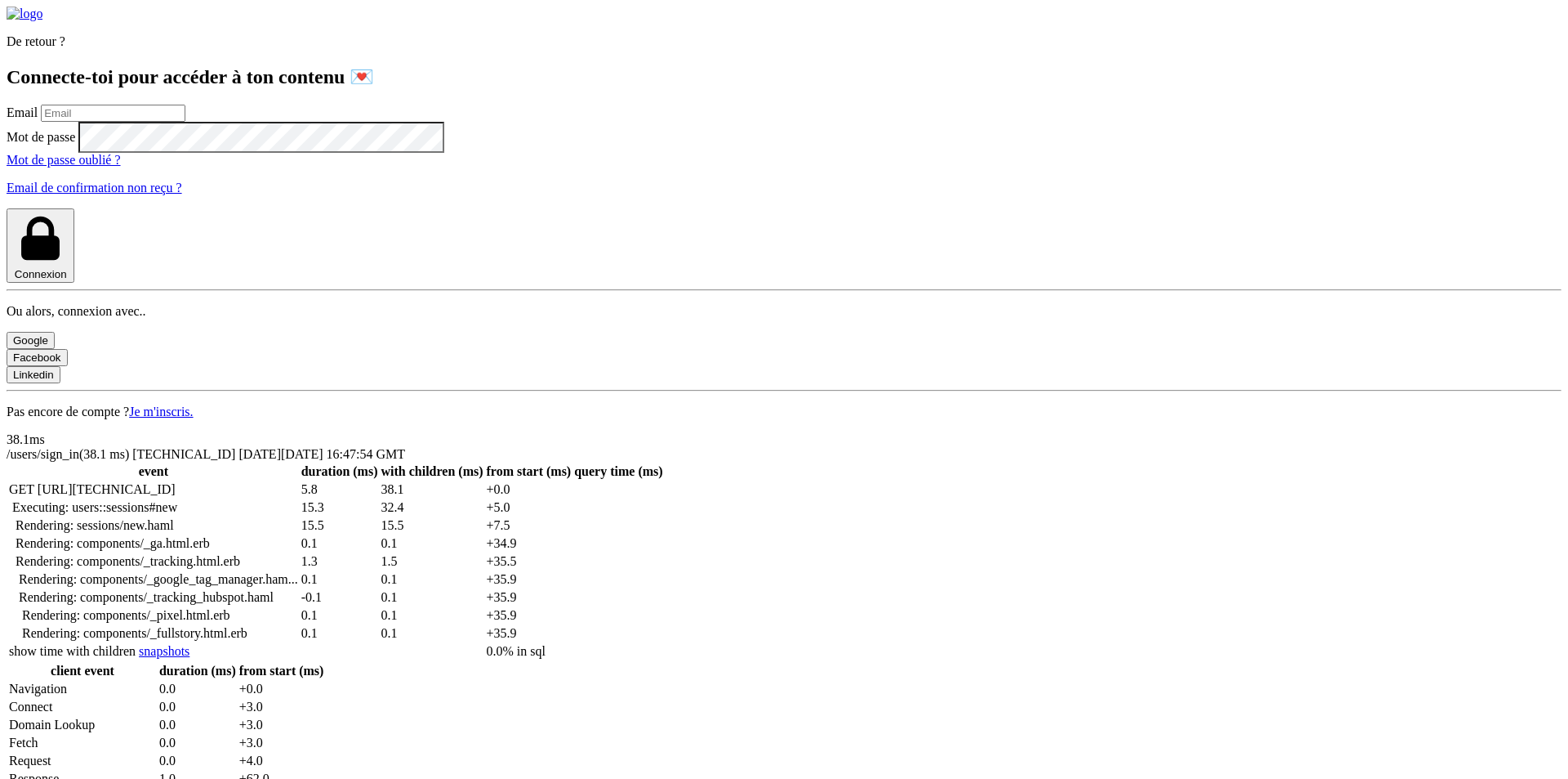
click at [185, 122] on input "email" at bounding box center [113, 113] width 144 height 17
drag, startPoint x: 281, startPoint y: 314, endPoint x: 282, endPoint y: 322, distance: 8.1
click at [185, 122] on input "email" at bounding box center [113, 113] width 144 height 17
type input "[PERSON_NAME][EMAIL_ADDRESS][PERSON_NAME][DOMAIN_NAME]"
click at [7, 208] on button "Connexion" at bounding box center [41, 246] width 68 height 75
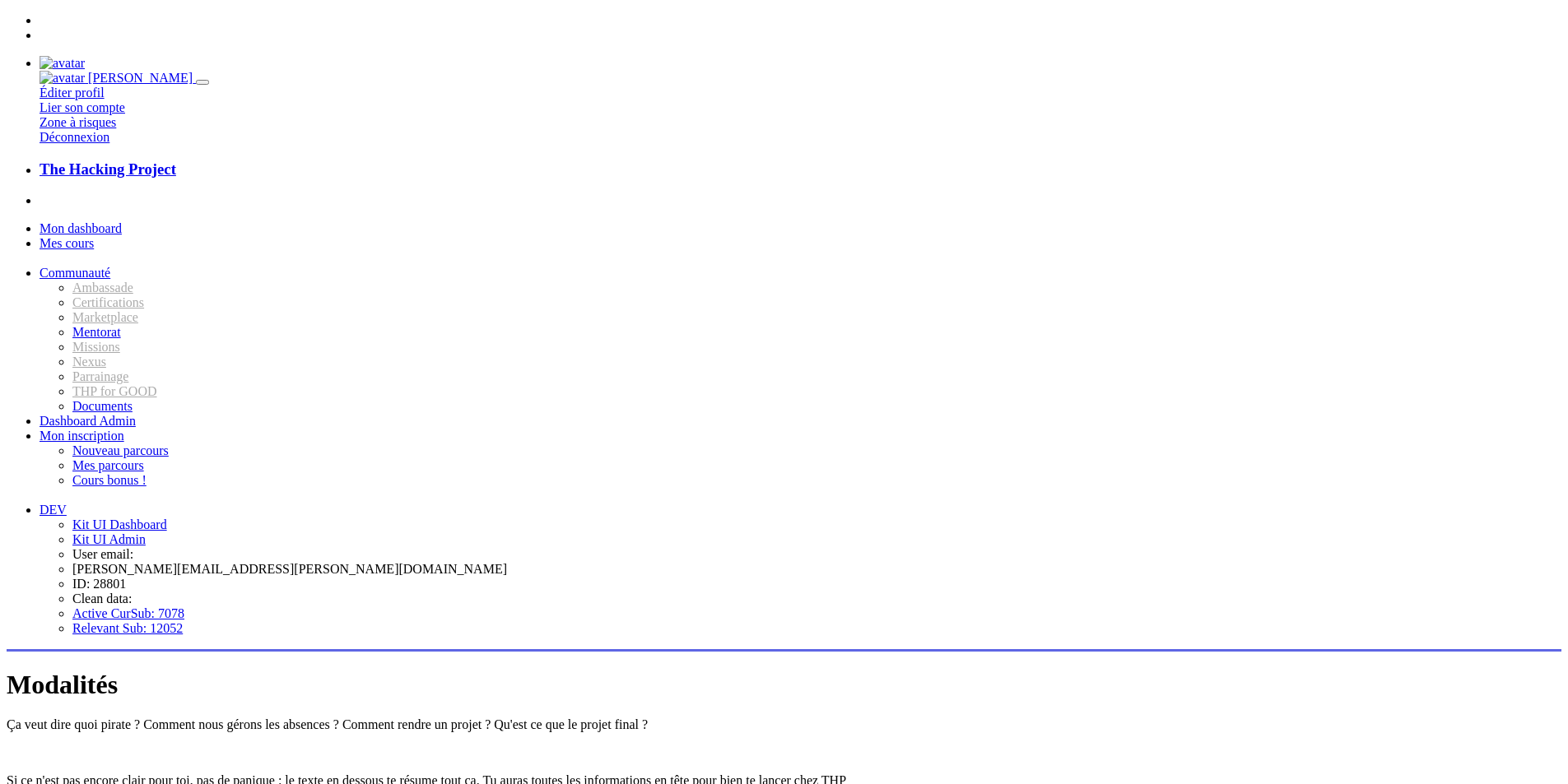
click at [110, 266] on span "Communauté" at bounding box center [74, 272] width 71 height 14
click at [118, 413] on span "Documents" at bounding box center [103, 405] width 60 height 14
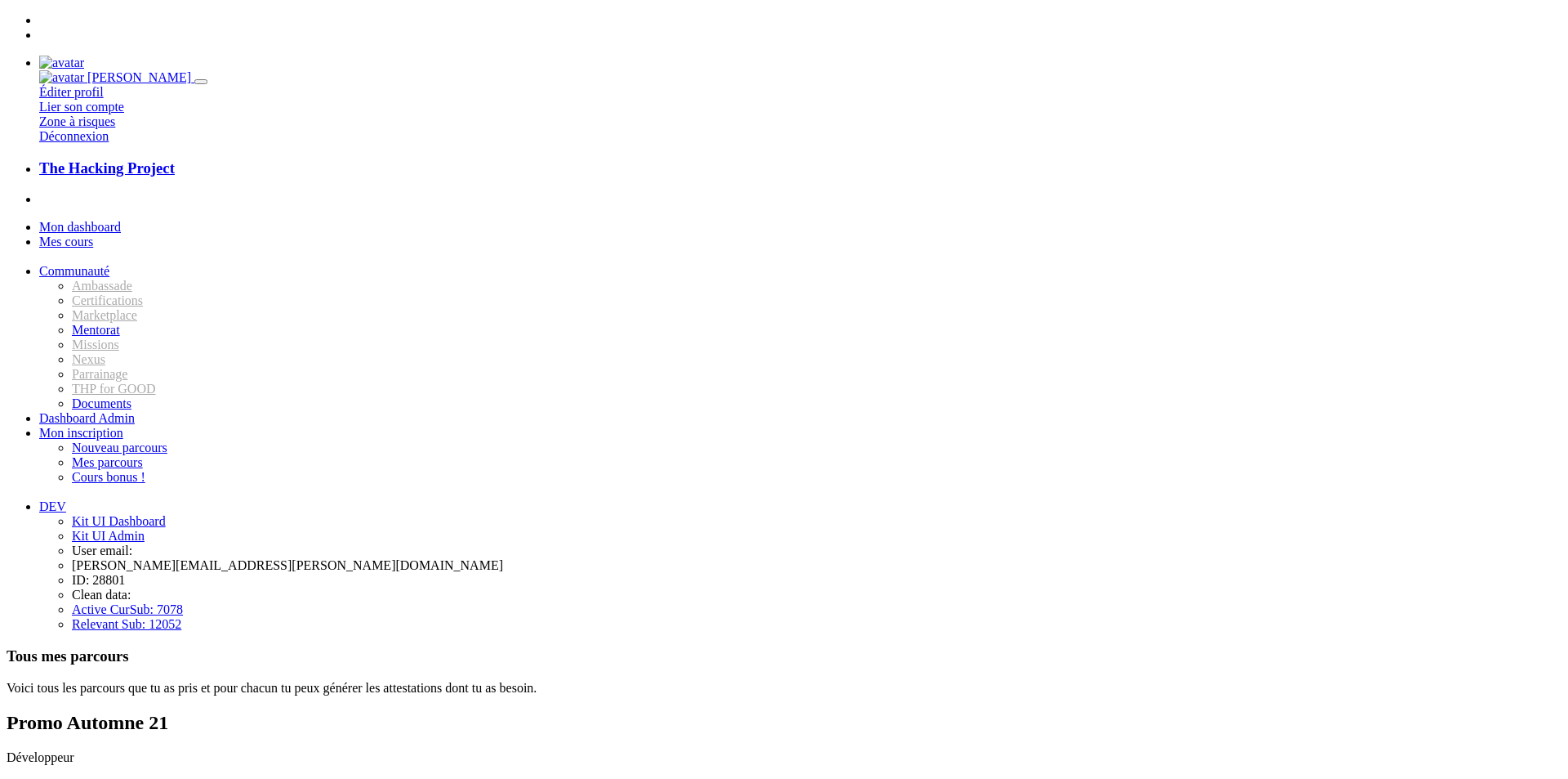
click at [110, 264] on link "Communauté" at bounding box center [74, 271] width 71 height 14
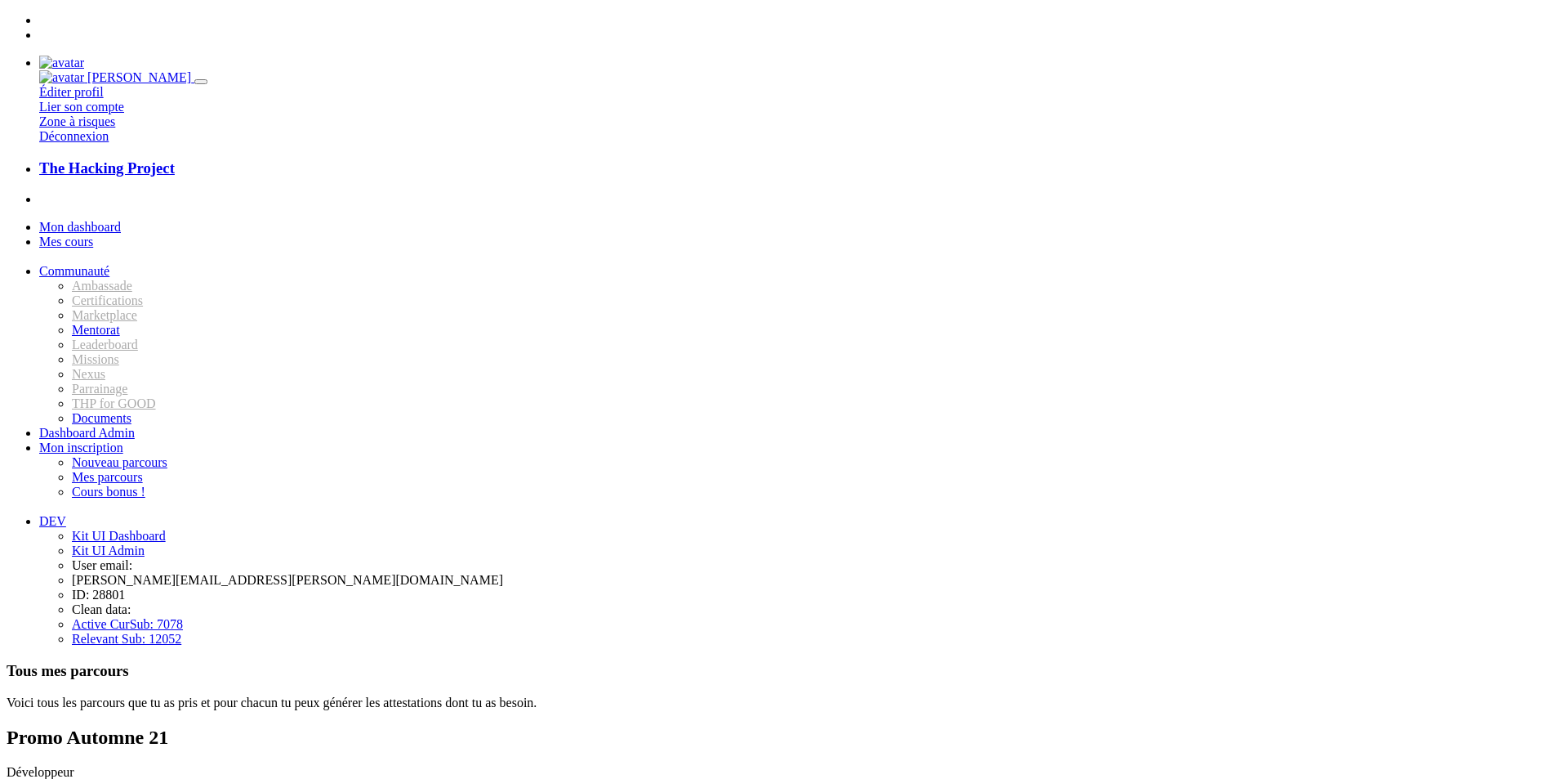
click at [110, 264] on span "Communauté" at bounding box center [74, 271] width 71 height 14
click at [110, 264] on link "Communauté" at bounding box center [74, 271] width 71 height 14
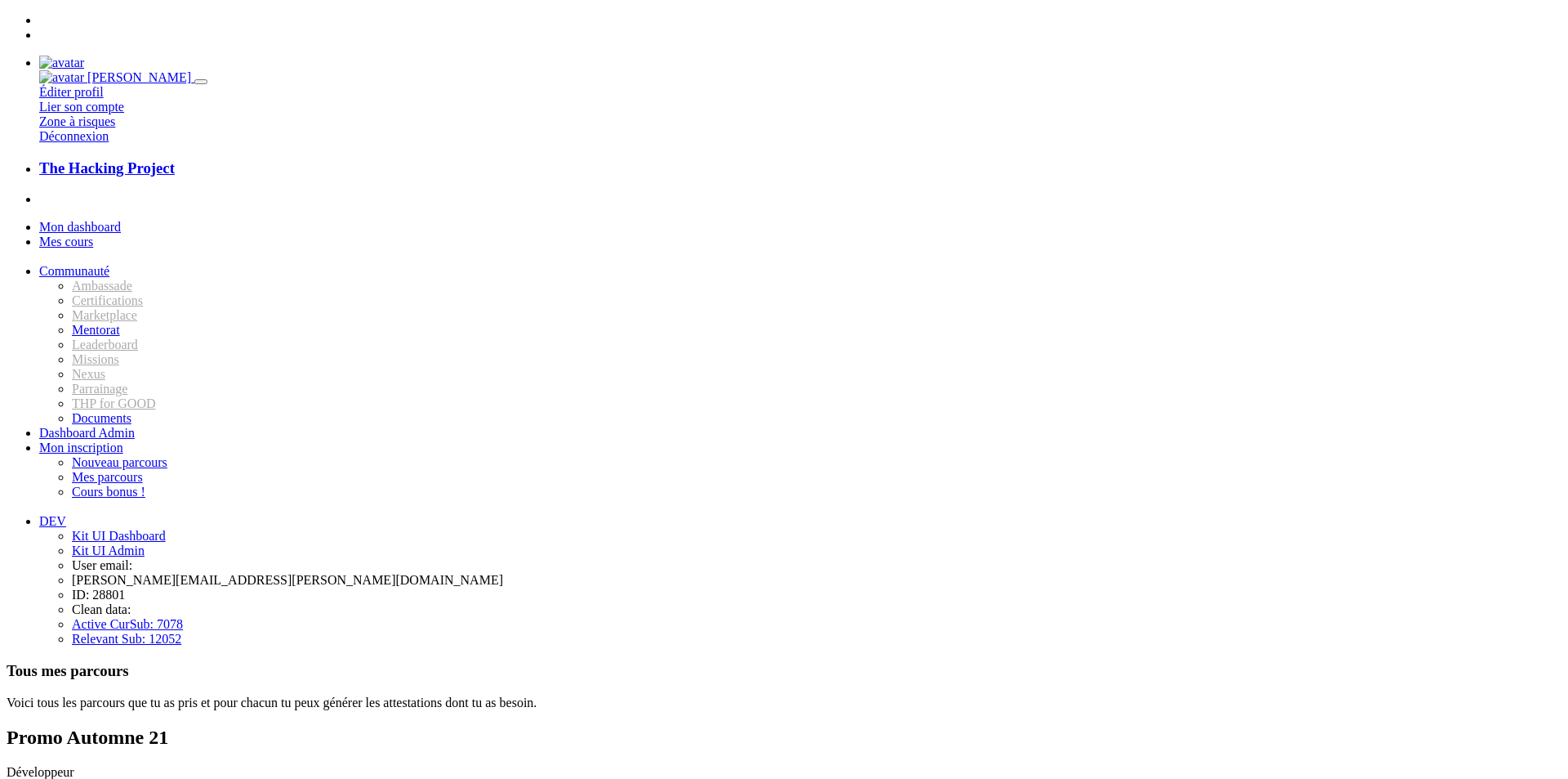
click at [110, 264] on link "Communauté" at bounding box center [74, 271] width 71 height 14
click at [110, 264] on span "Communauté" at bounding box center [74, 271] width 71 height 14
click at [110, 264] on link "Communauté" at bounding box center [74, 271] width 71 height 14
click at [110, 264] on span "Communauté" at bounding box center [74, 271] width 71 height 14
click at [110, 264] on link "Communauté" at bounding box center [74, 271] width 71 height 14
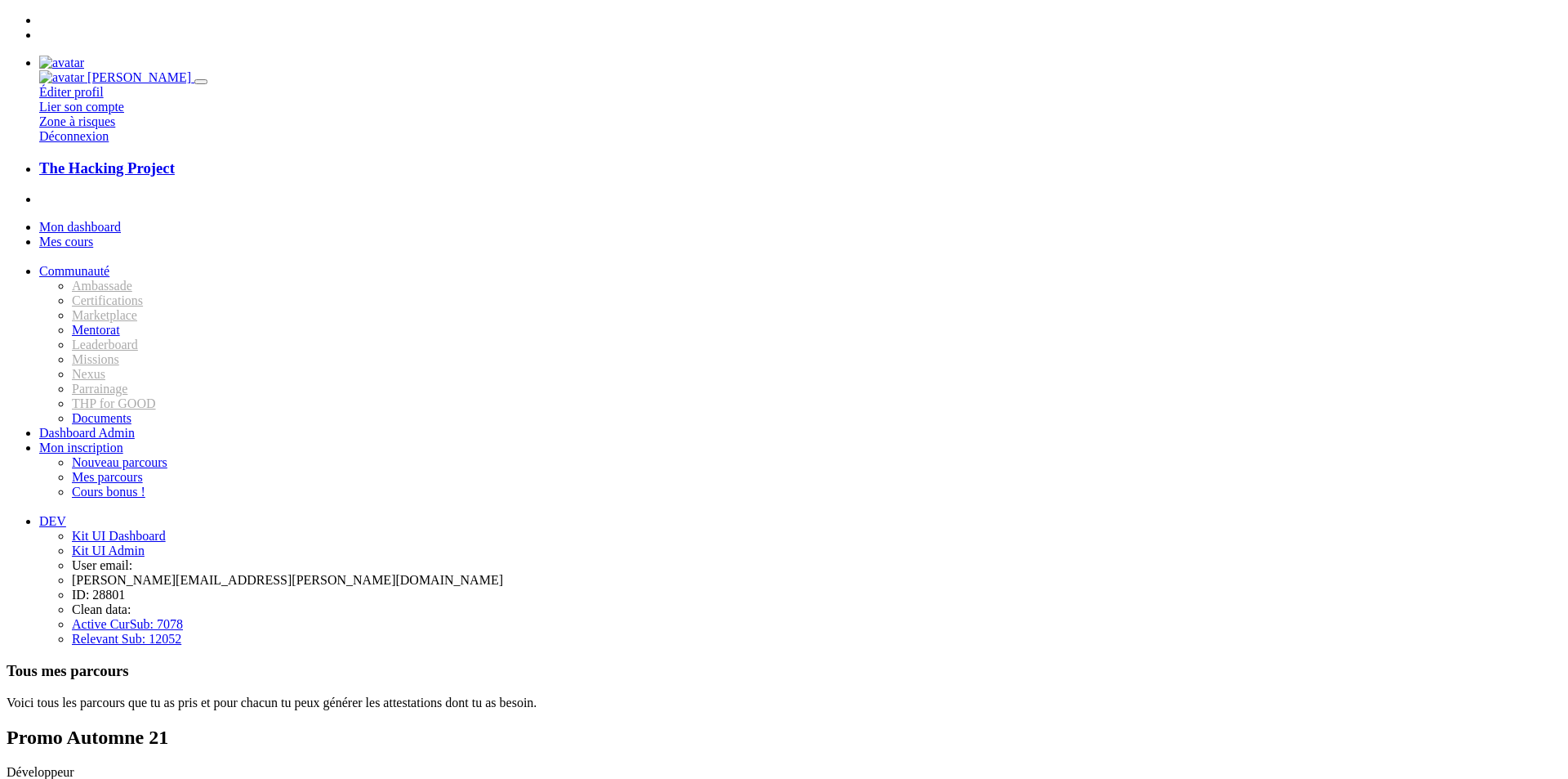
click at [114, 220] on link "Mon dashboard" at bounding box center [80, 227] width 81 height 14
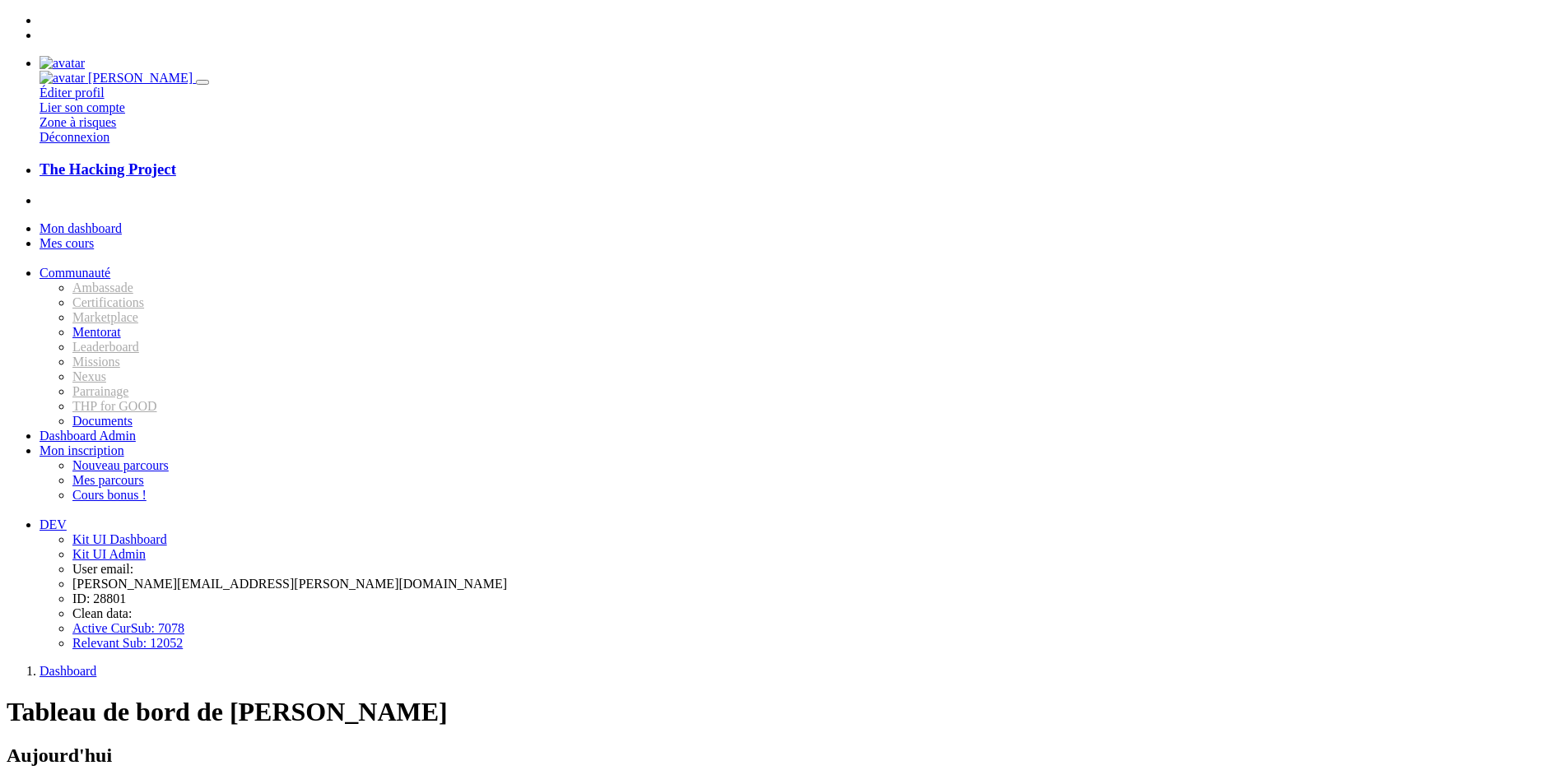
drag, startPoint x: 1514, startPoint y: 26, endPoint x: 1480, endPoint y: 55, distance: 44.7
click at [84, 56] on img at bounding box center [62, 64] width 45 height 15
click at [110, 144] on link "Déconnexion" at bounding box center [74, 136] width 70 height 14
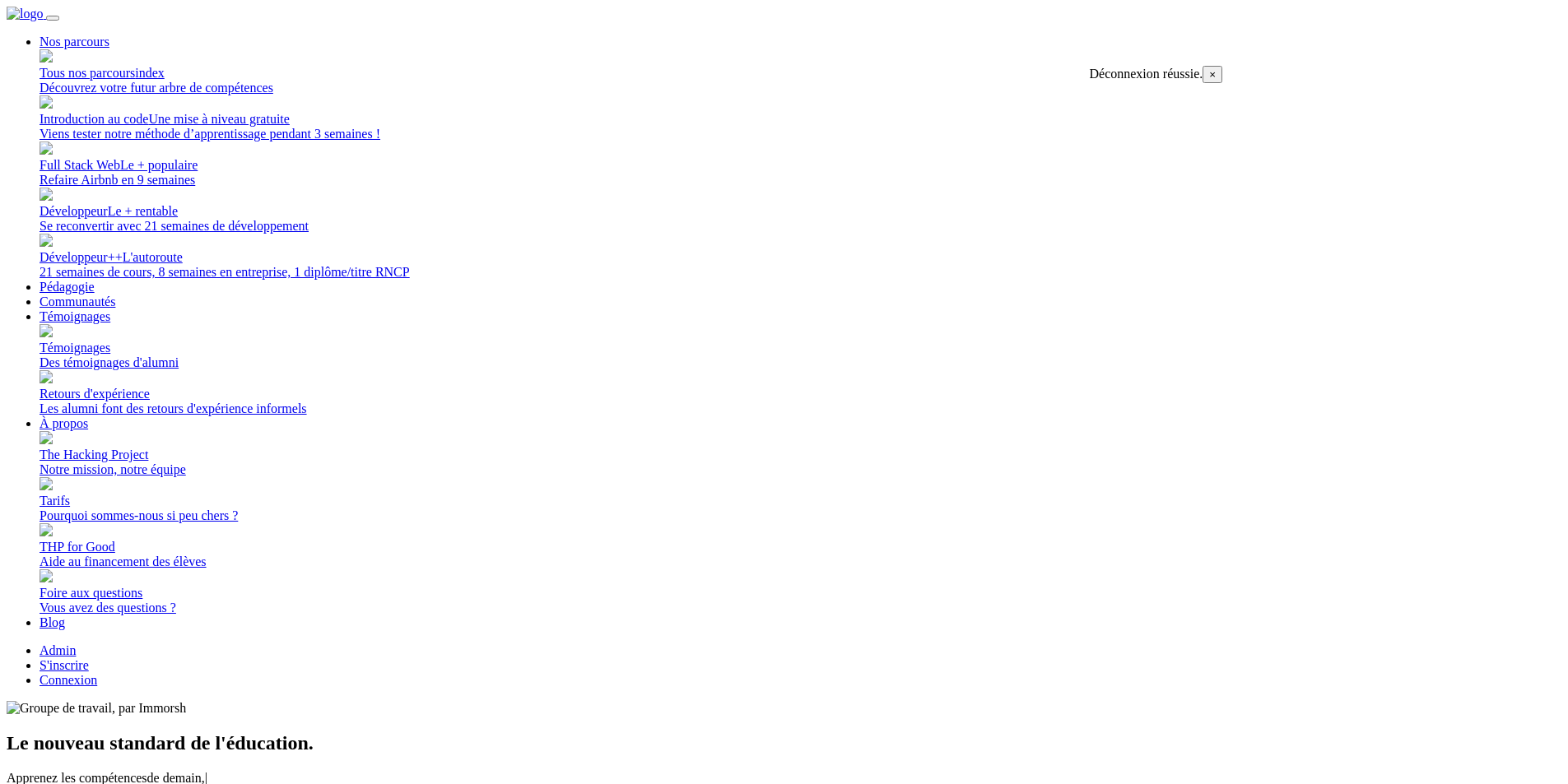
click at [97, 673] on link "Connexion" at bounding box center [68, 680] width 58 height 14
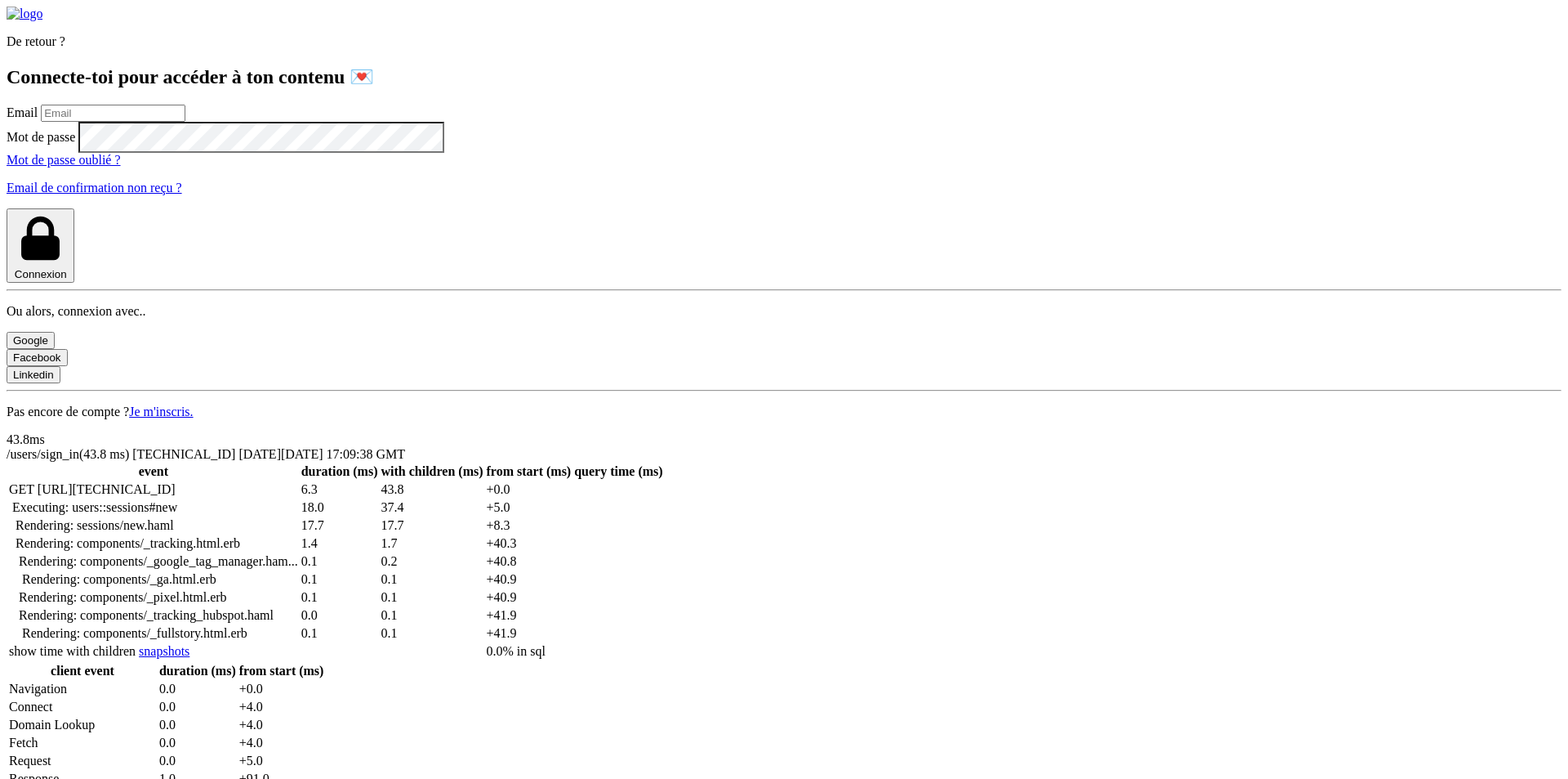
drag, startPoint x: 379, startPoint y: 307, endPoint x: 379, endPoint y: 318, distance: 11.0
click at [185, 122] on input "email" at bounding box center [113, 113] width 144 height 17
type input "lilian.h.l.muller@gmail.com"
click at [7, 208] on button "Connexion" at bounding box center [41, 246] width 68 height 75
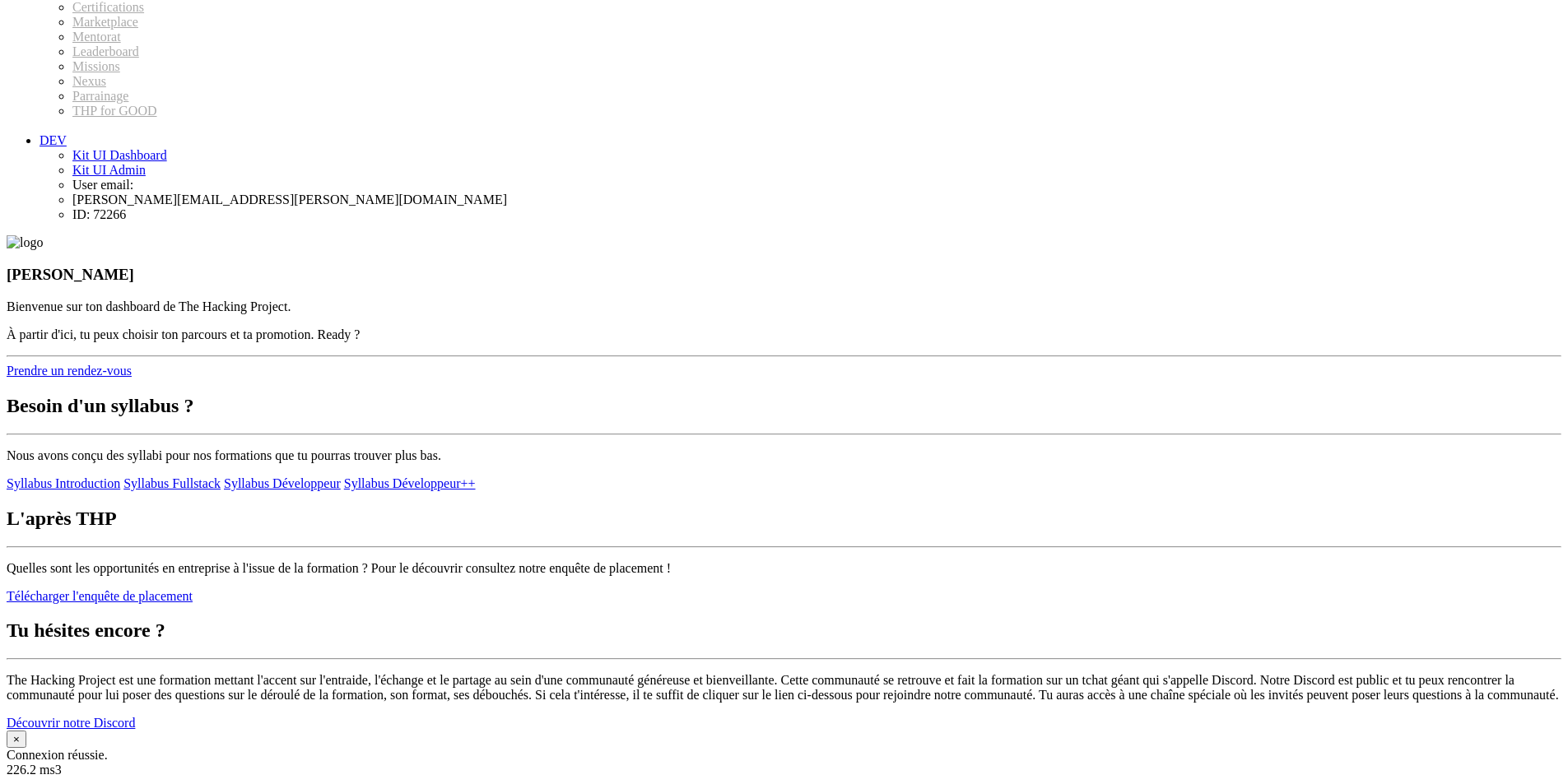
scroll to position [628, 0]
